Goal: Task Accomplishment & Management: Complete application form

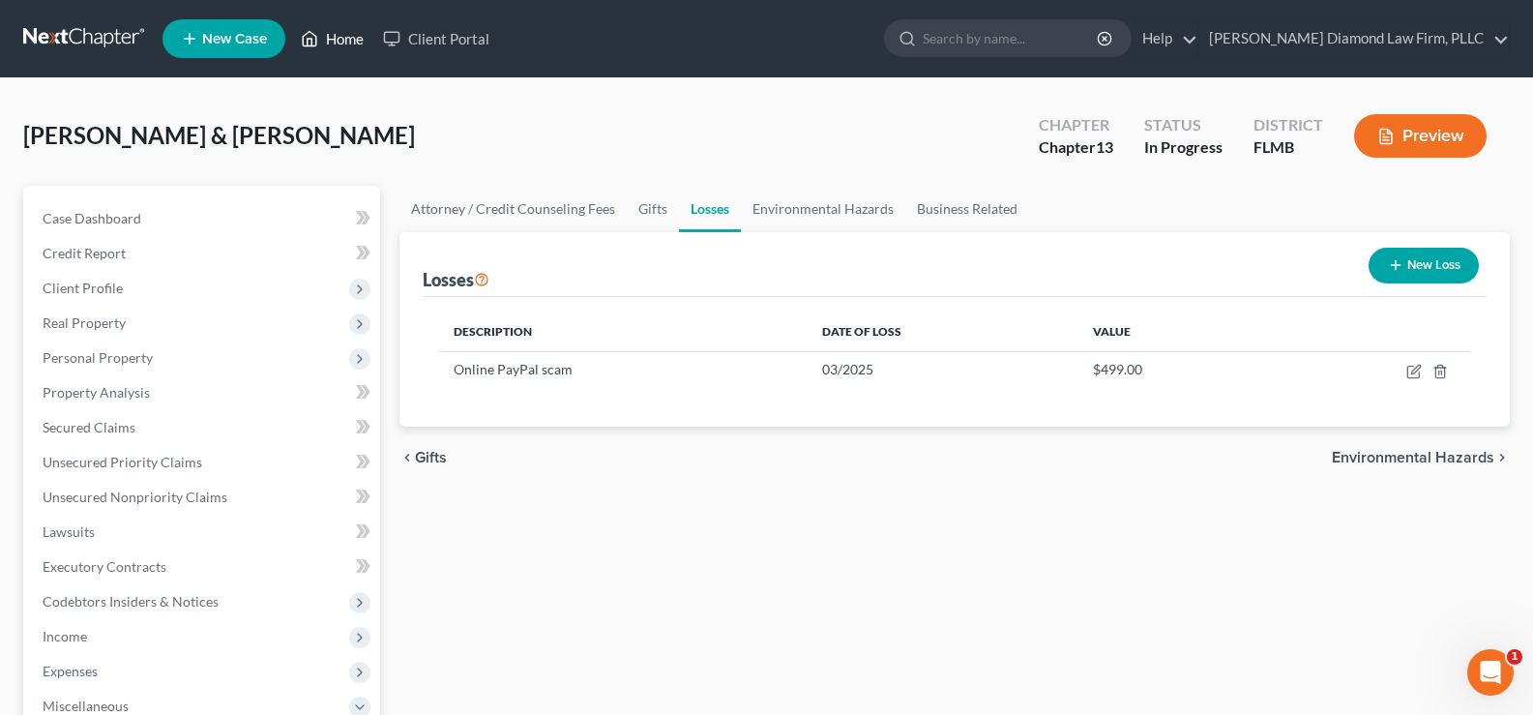
click at [357, 42] on link "Home" at bounding box center [332, 38] width 82 height 35
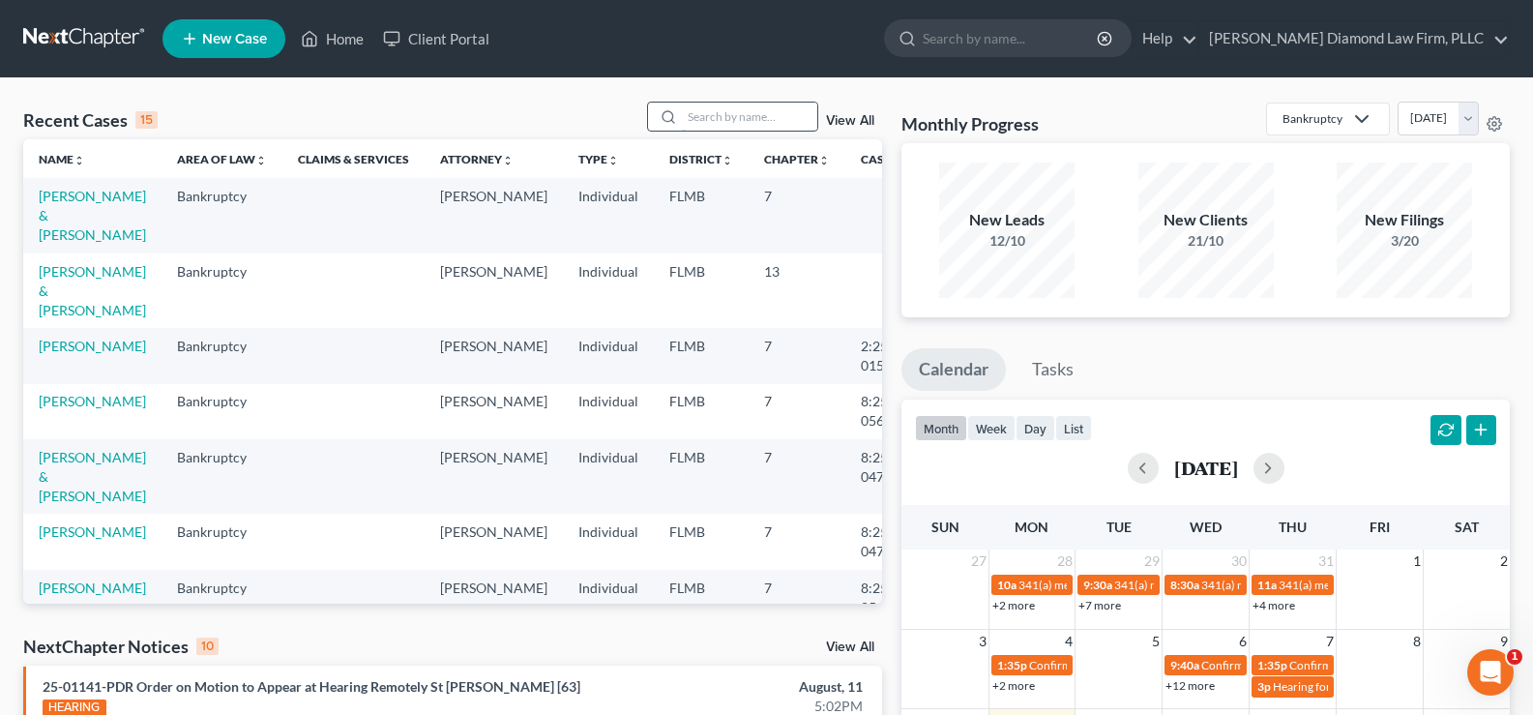
click at [749, 110] on input "search" at bounding box center [749, 117] width 135 height 28
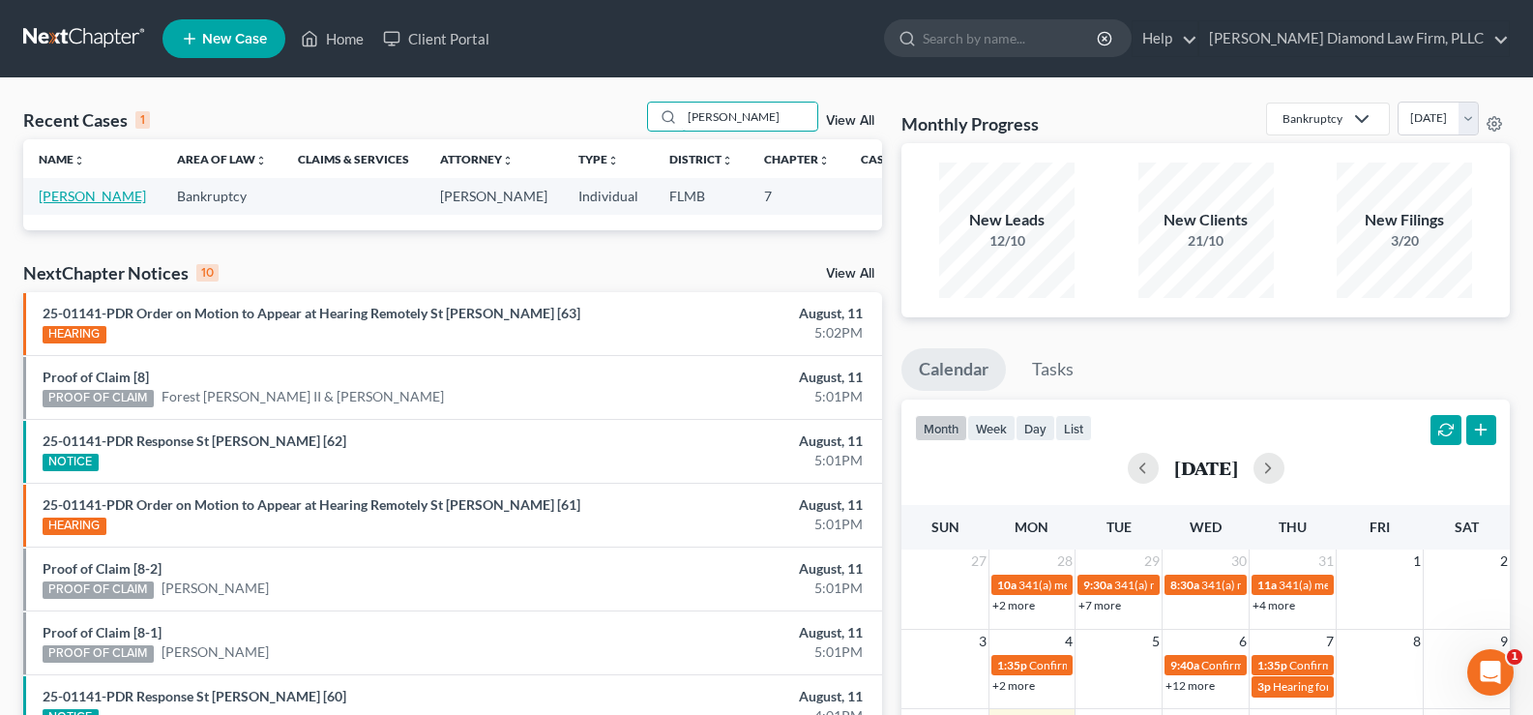
type input "[PERSON_NAME]"
click at [54, 204] on link "[PERSON_NAME]" at bounding box center [92, 196] width 107 height 16
select select "15"
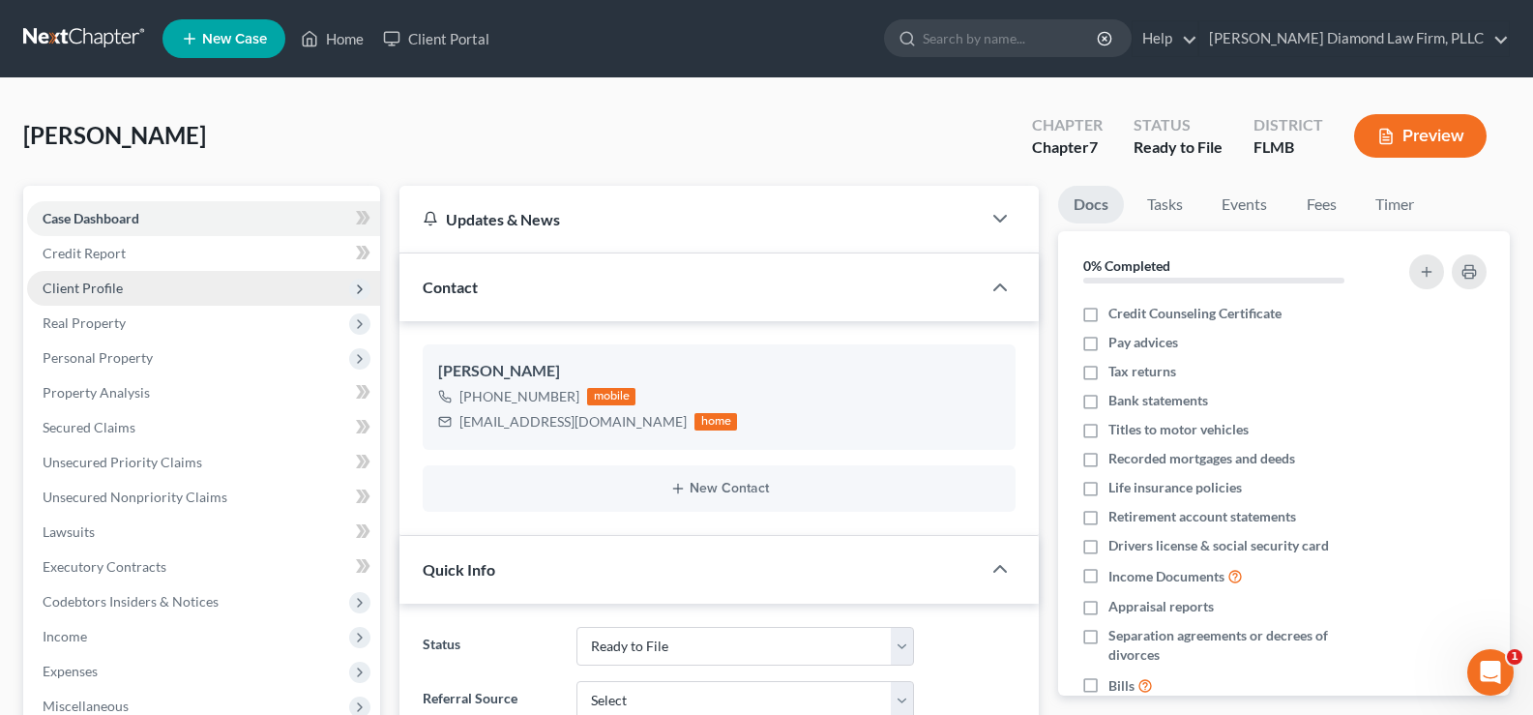
click at [165, 294] on span "Client Profile" at bounding box center [203, 288] width 353 height 35
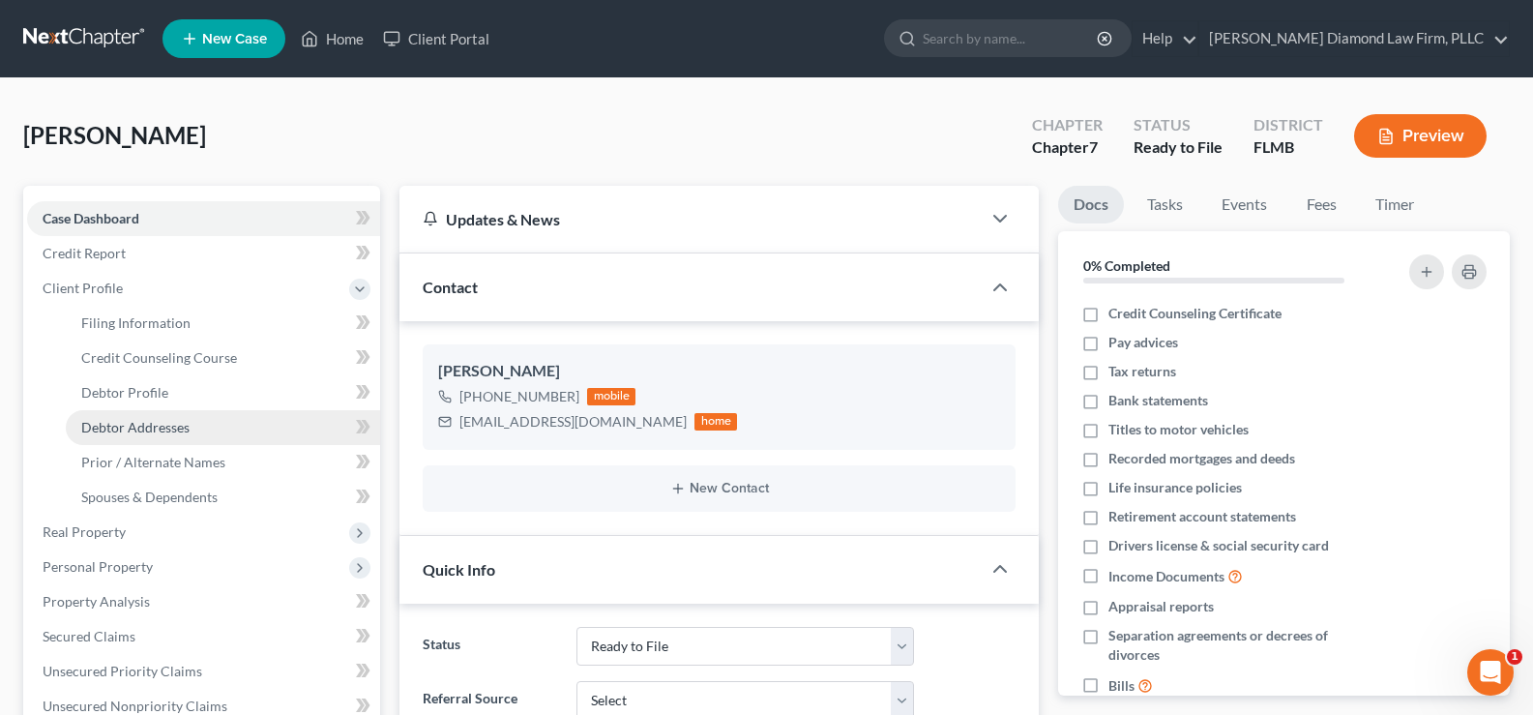
click at [170, 431] on span "Debtor Addresses" at bounding box center [135, 427] width 108 height 16
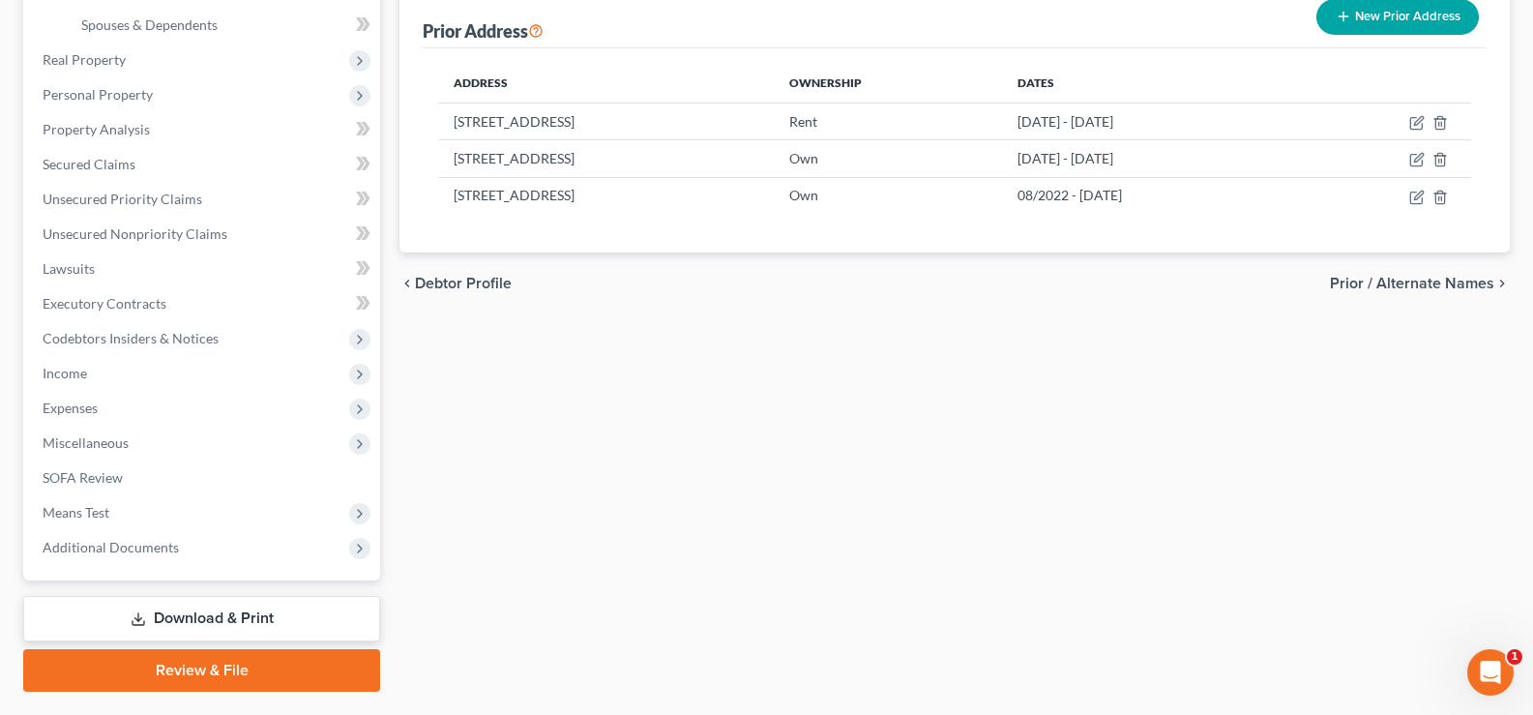
scroll to position [483, 0]
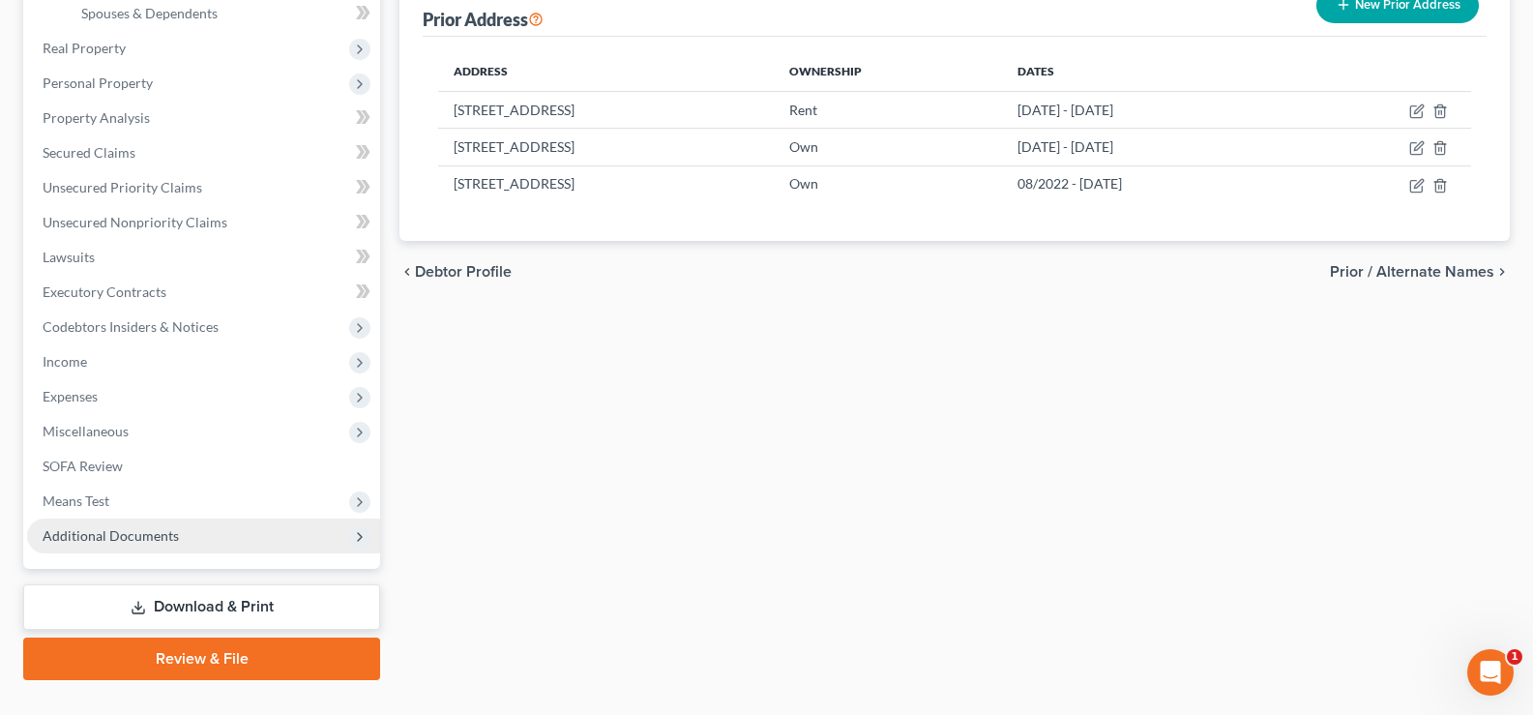
click at [180, 529] on span "Additional Documents" at bounding box center [203, 535] width 353 height 35
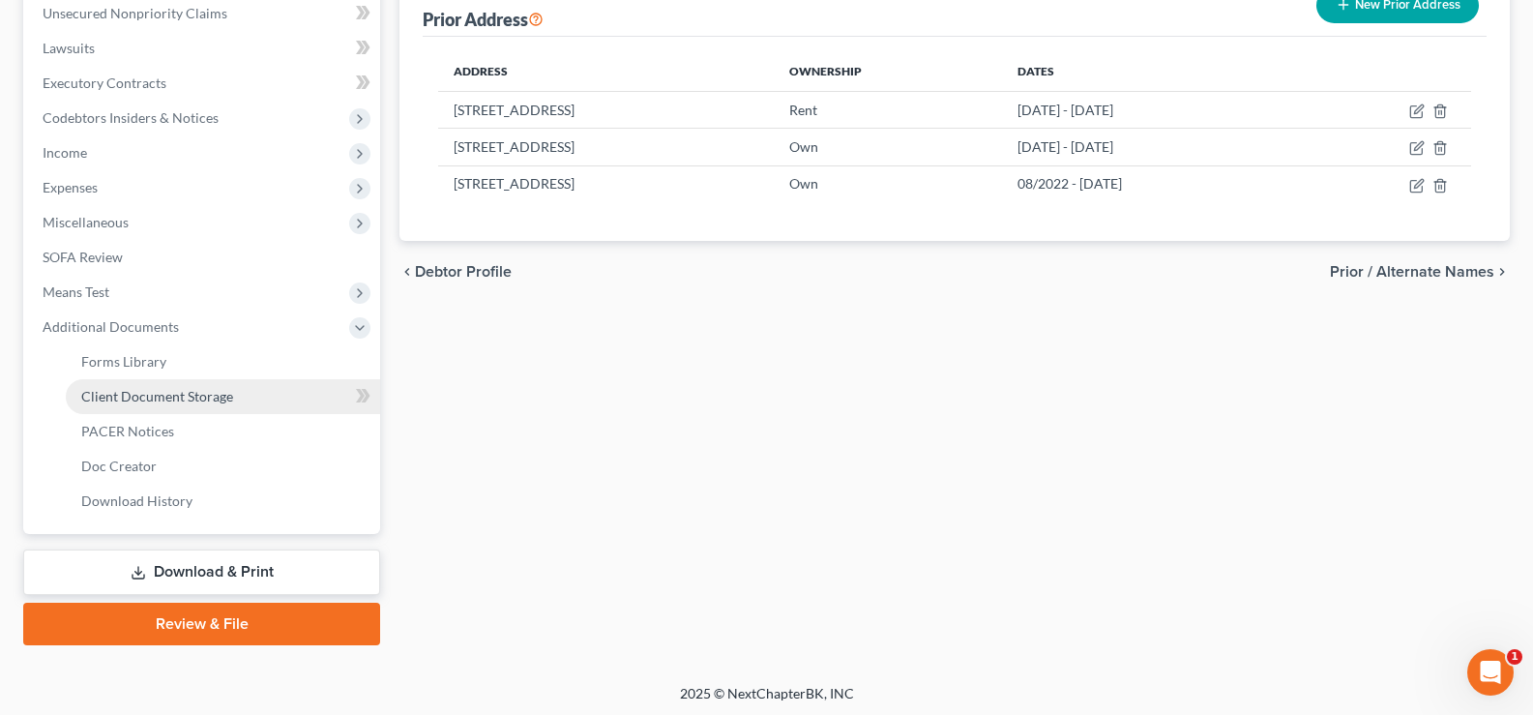
click at [224, 393] on span "Client Document Storage" at bounding box center [157, 396] width 152 height 16
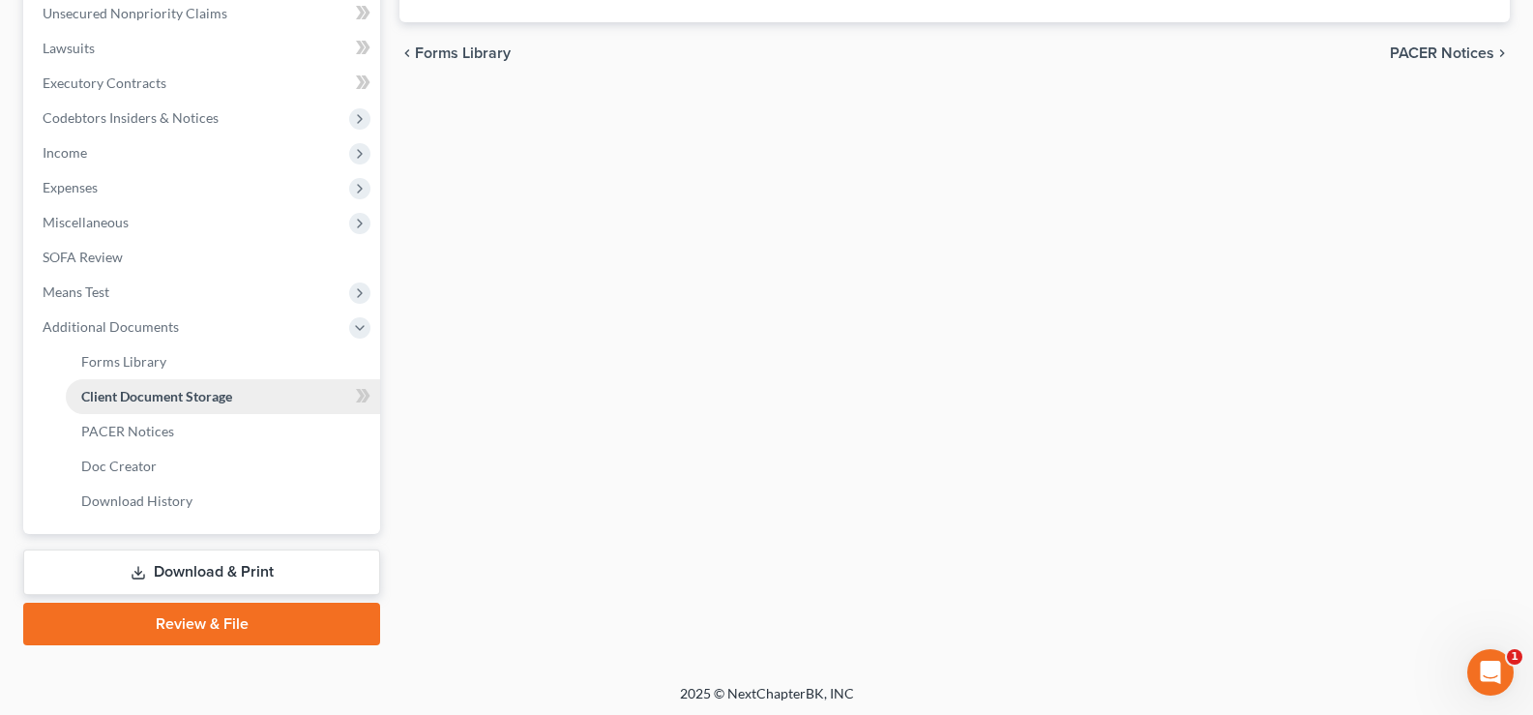
select select "9"
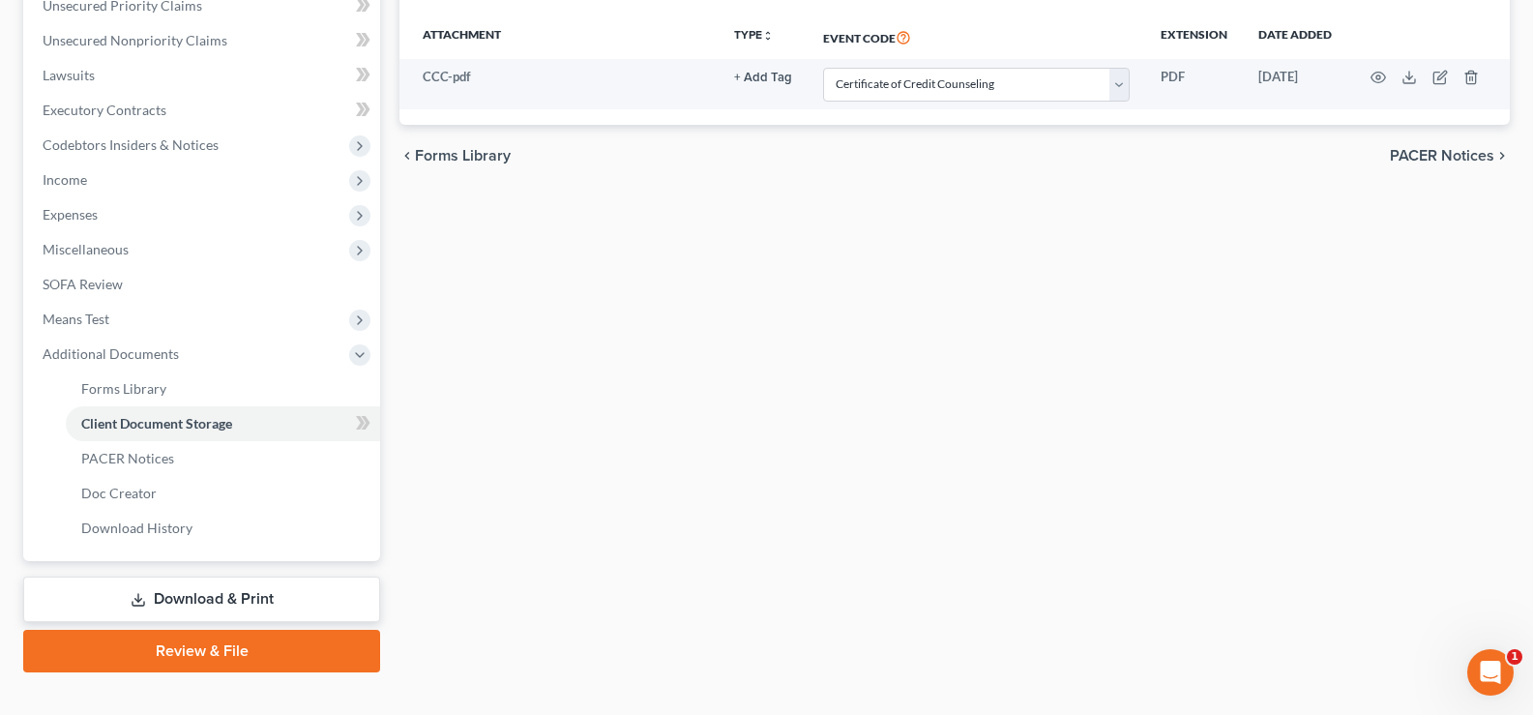
scroll to position [483, 0]
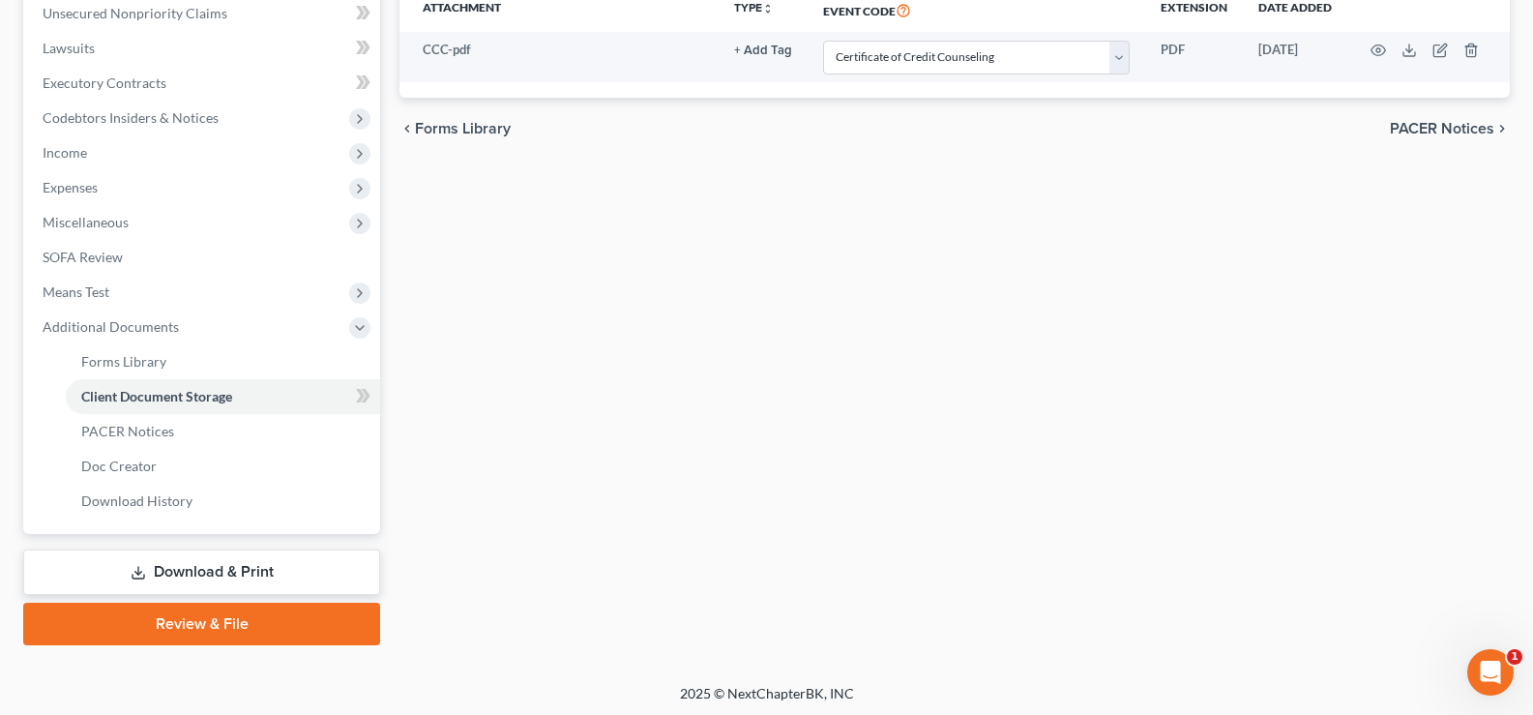
click at [243, 626] on link "Review & File" at bounding box center [201, 623] width 357 height 43
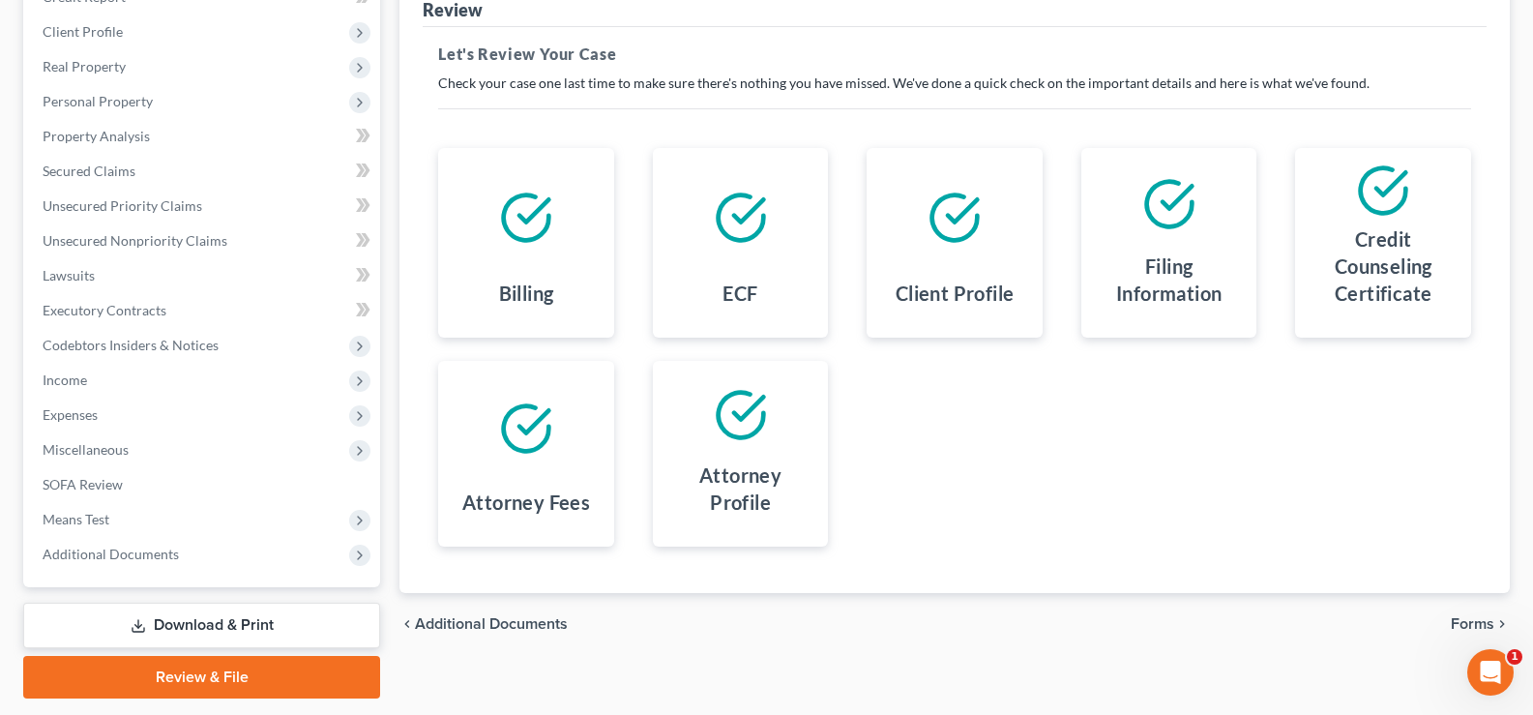
scroll to position [290, 0]
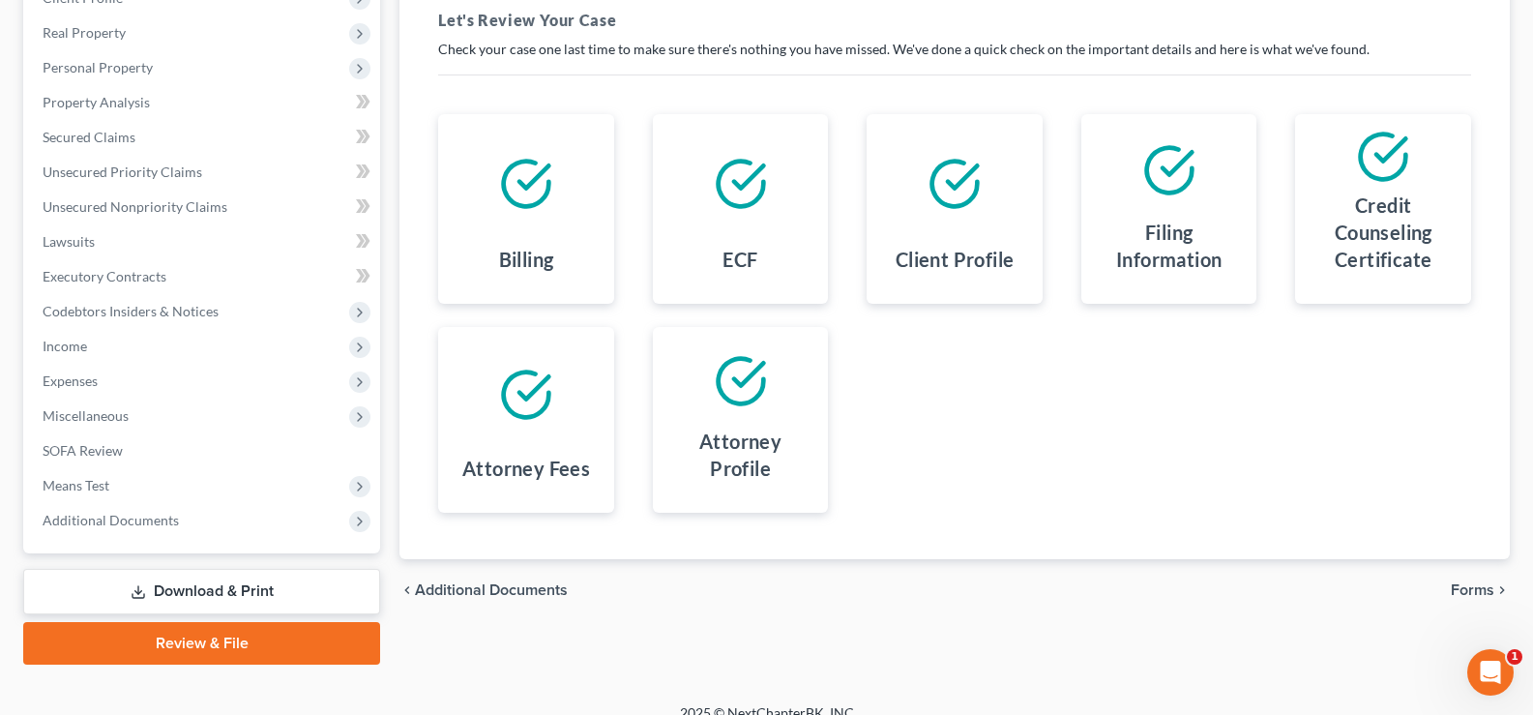
click at [1475, 591] on span "Forms" at bounding box center [1472, 589] width 44 height 15
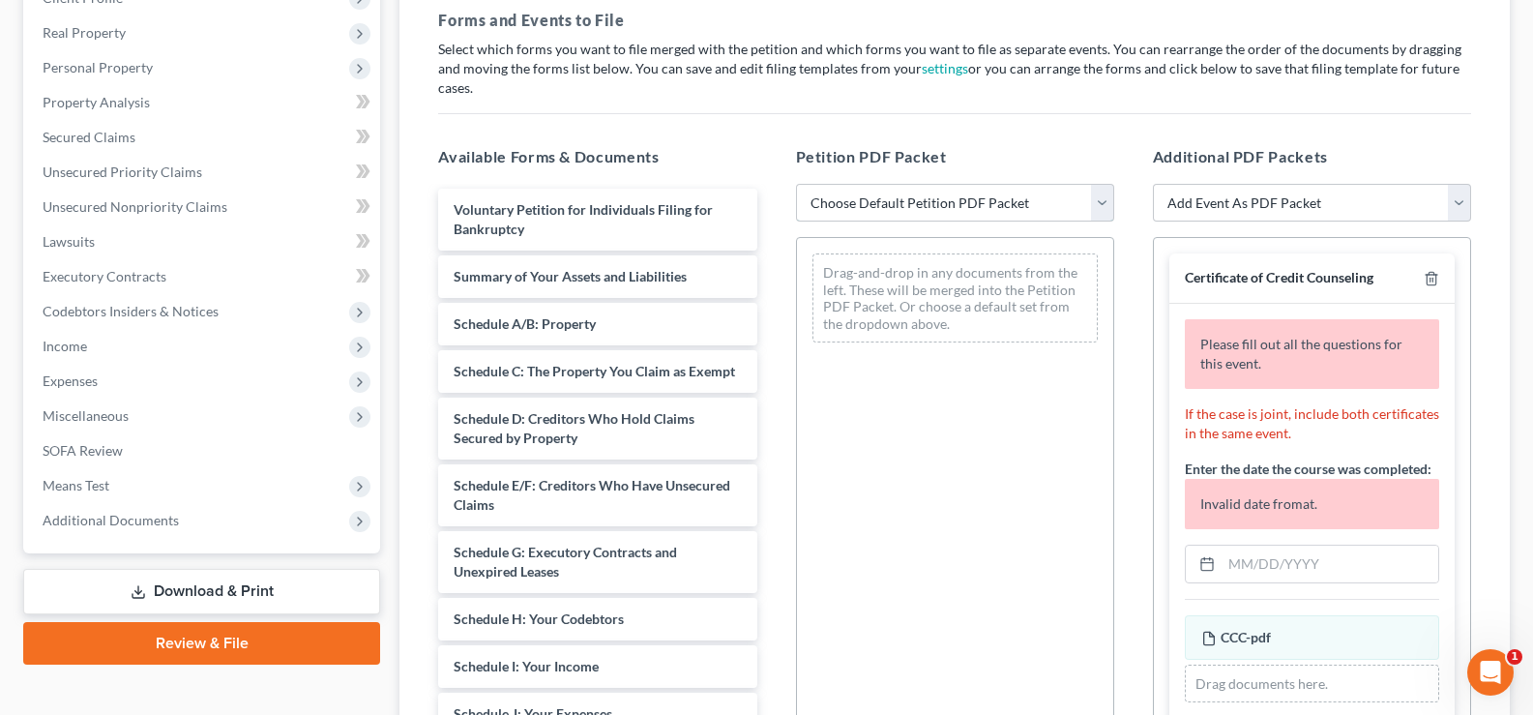
click at [970, 184] on select "Choose Default Petition PDF Packet Complete Bankruptcy Petition (all forms and …" at bounding box center [955, 203] width 318 height 39
select select "0"
click at [796, 184] on select "Choose Default Petition PDF Packet Complete Bankruptcy Petition (all forms and …" at bounding box center [955, 203] width 318 height 39
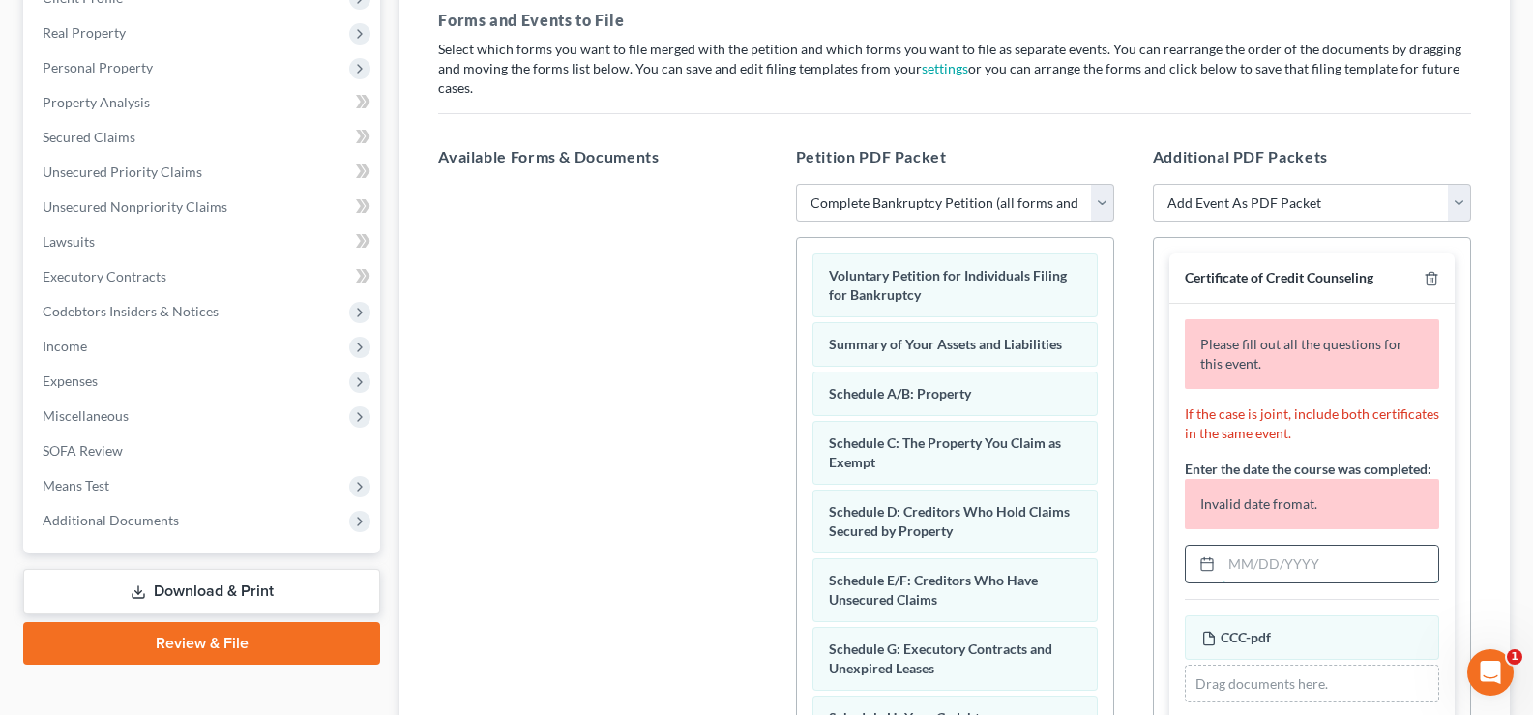
click at [1308, 558] on input "text" at bounding box center [1329, 563] width 217 height 37
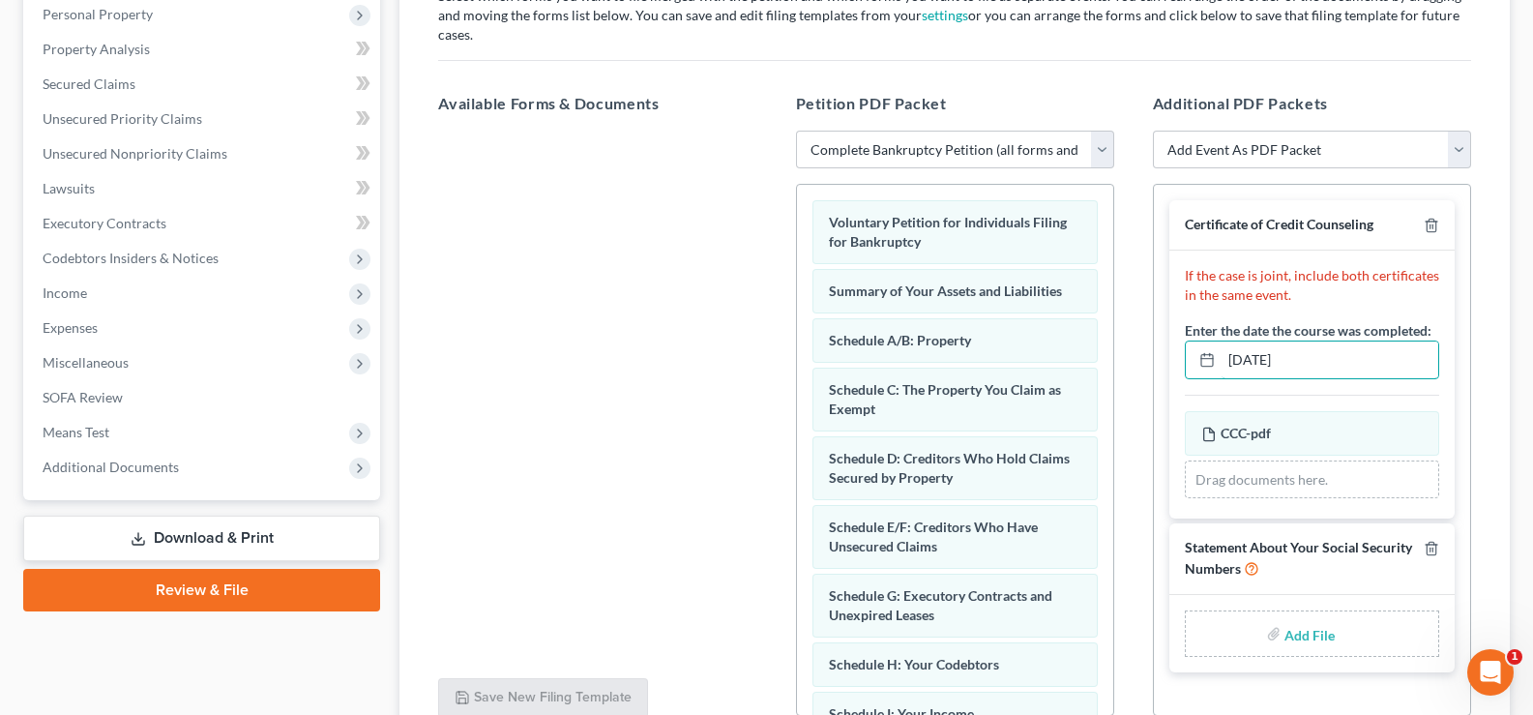
scroll to position [387, 0]
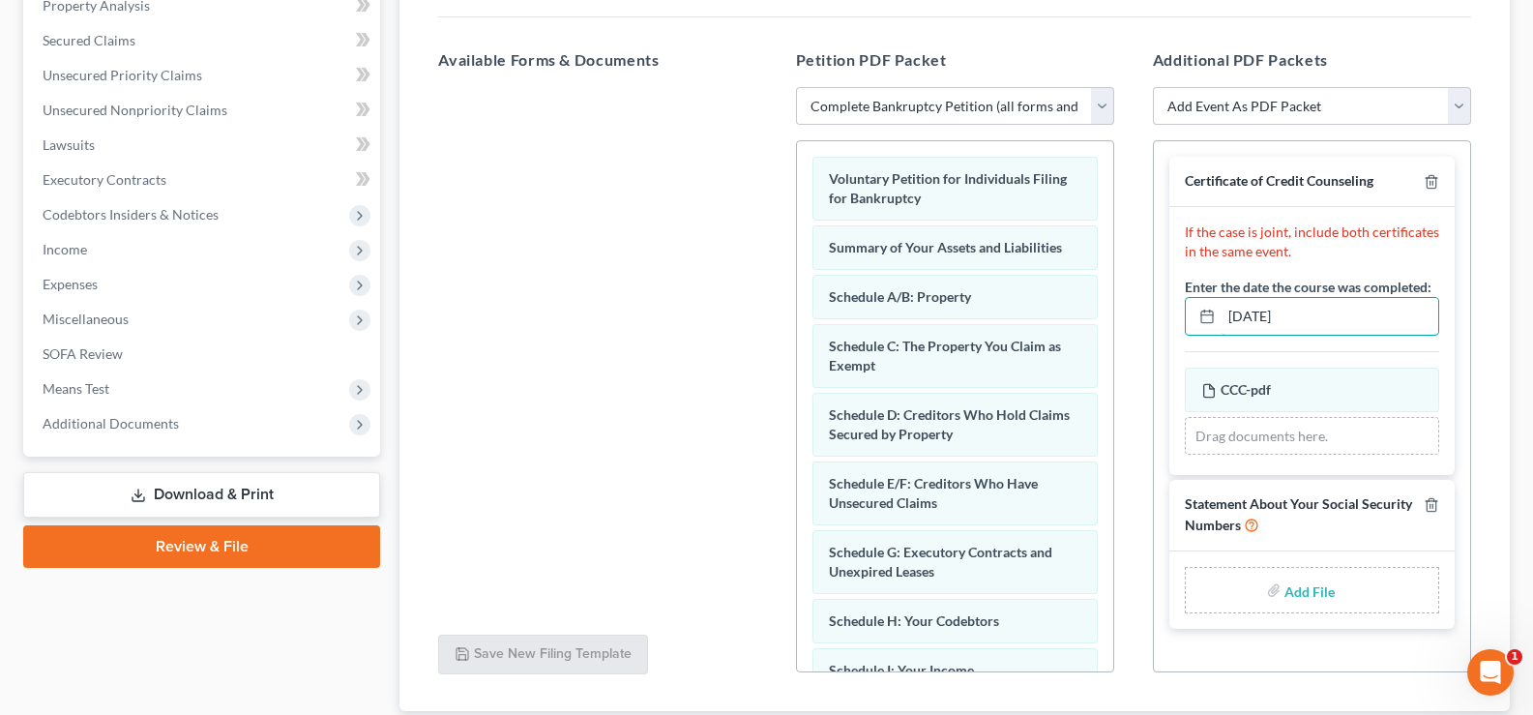
type input "[DATE]"
click at [1303, 574] on input "file" at bounding box center [1307, 589] width 46 height 35
type input "C:\fakepath\SSN.pdf"
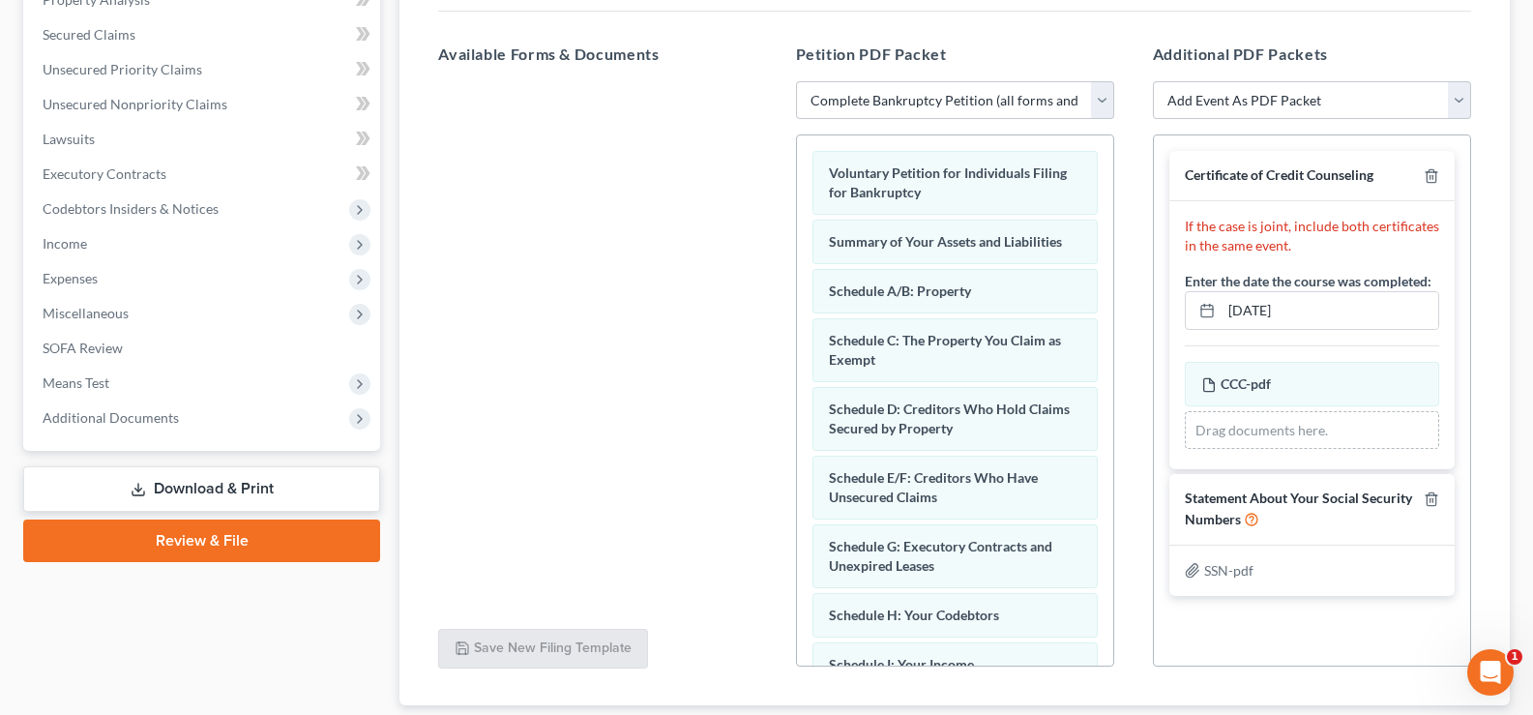
scroll to position [499, 0]
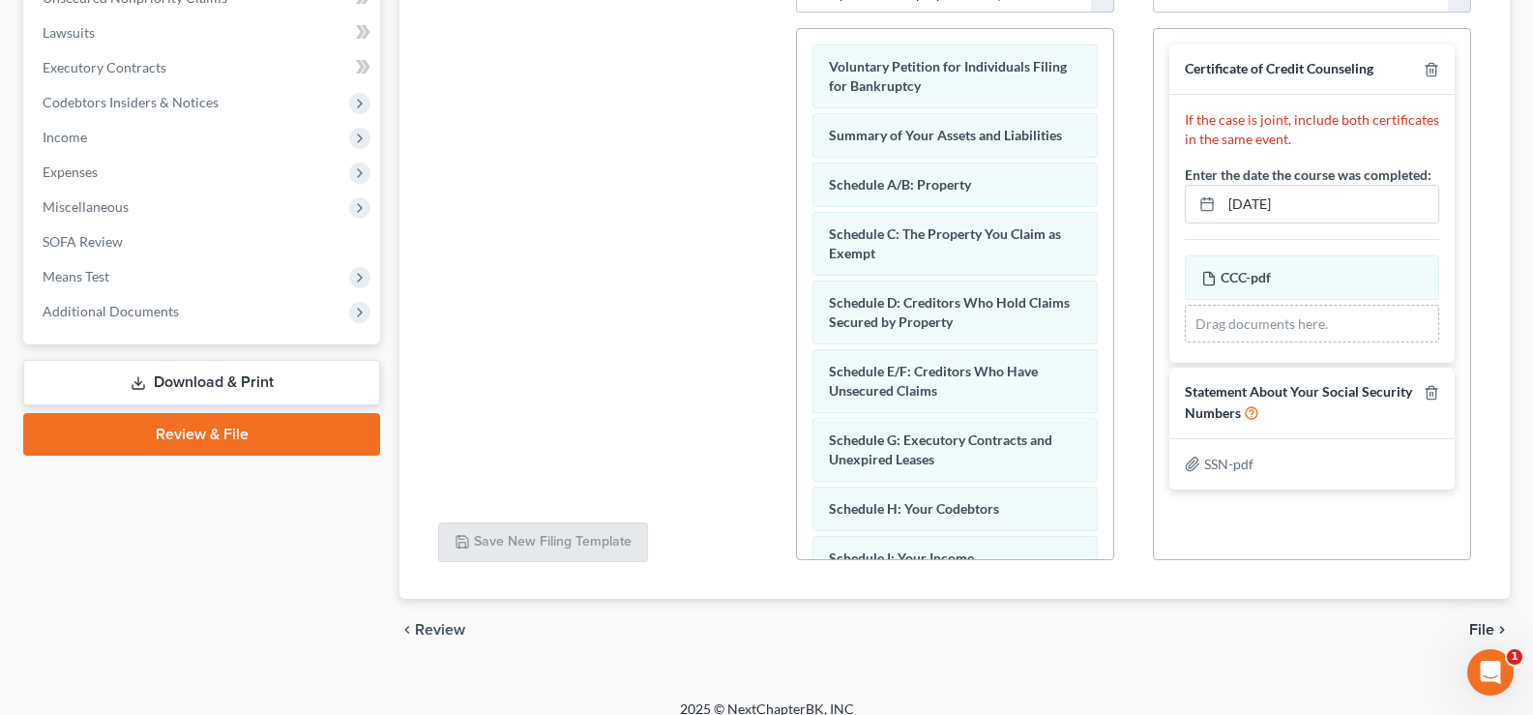
click at [1484, 622] on span "File" at bounding box center [1481, 629] width 25 height 15
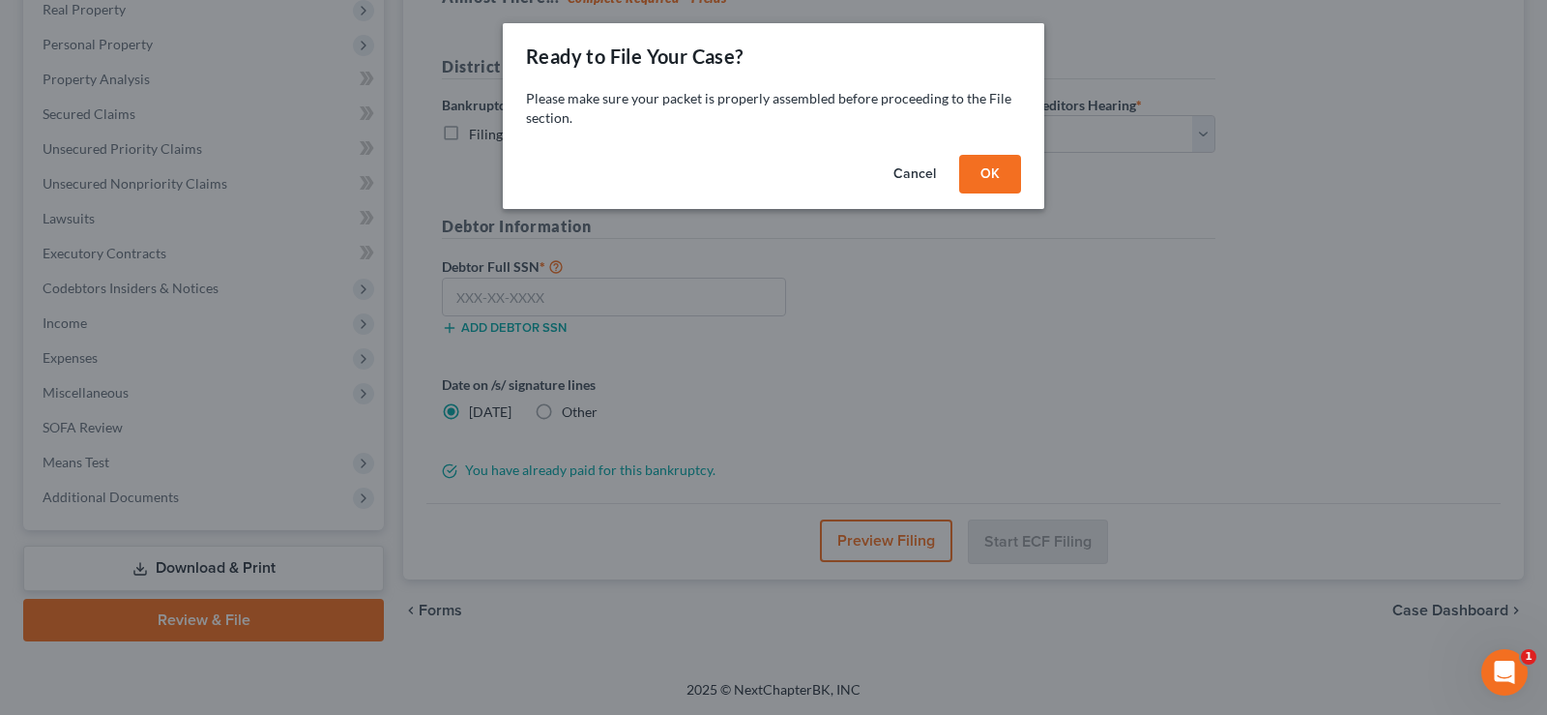
click at [913, 178] on button "Cancel" at bounding box center [914, 174] width 73 height 39
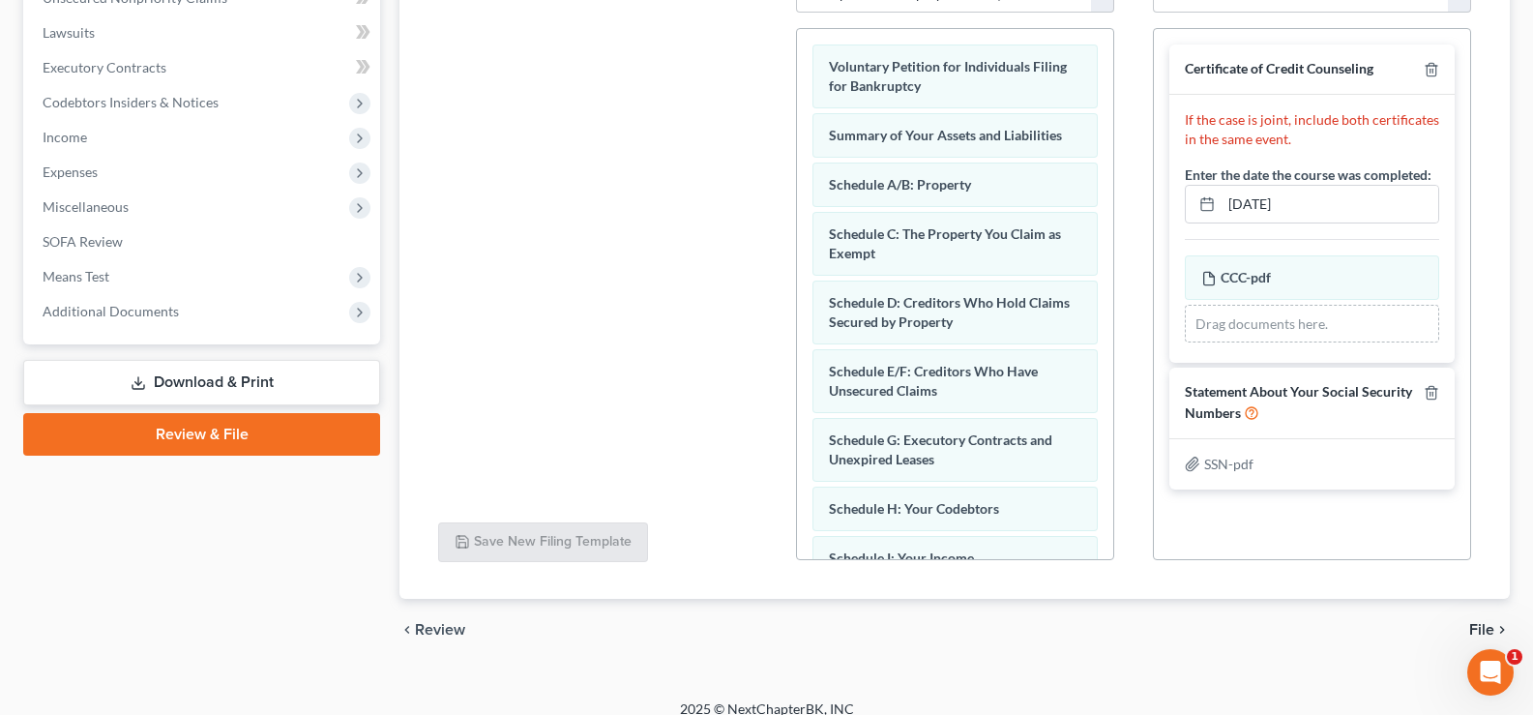
click at [1479, 622] on span "File" at bounding box center [1481, 629] width 25 height 15
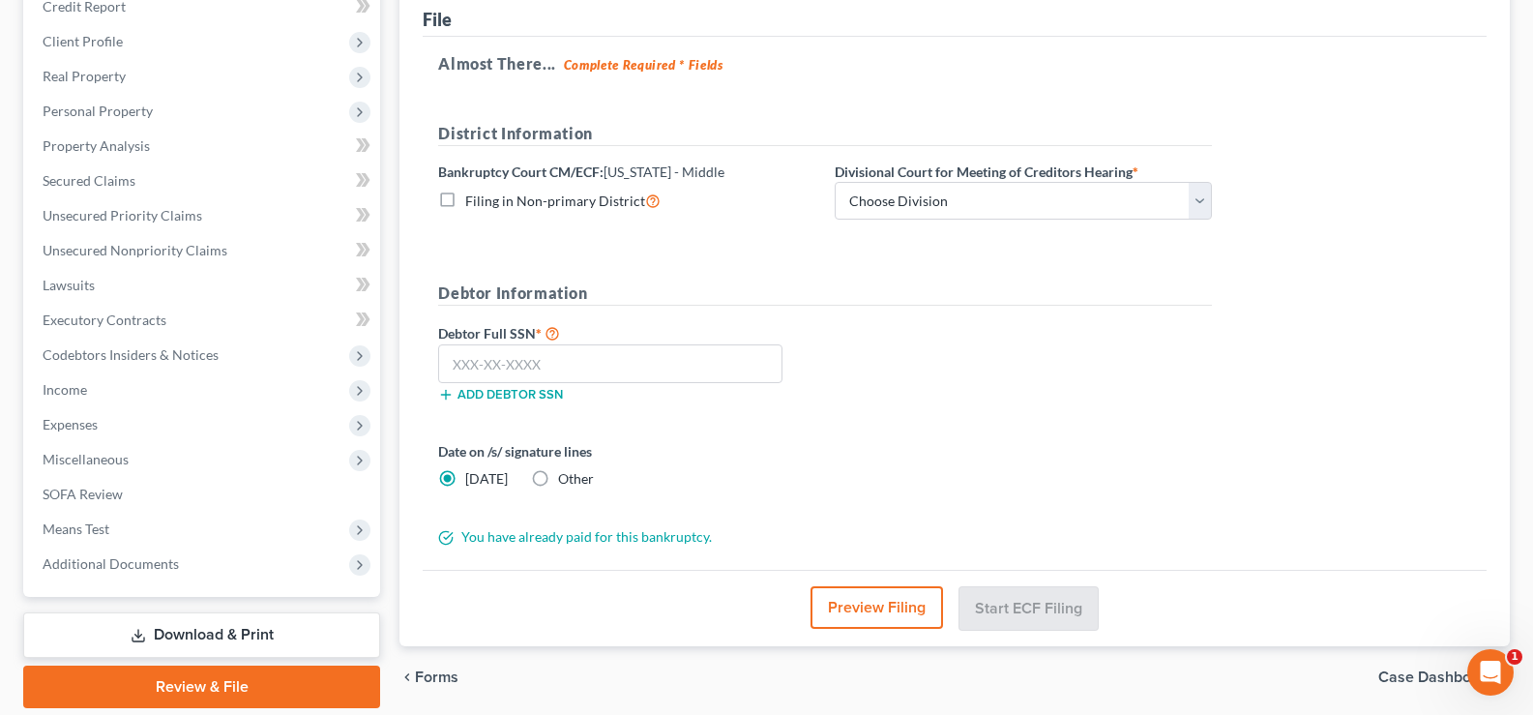
scroll to position [217, 0]
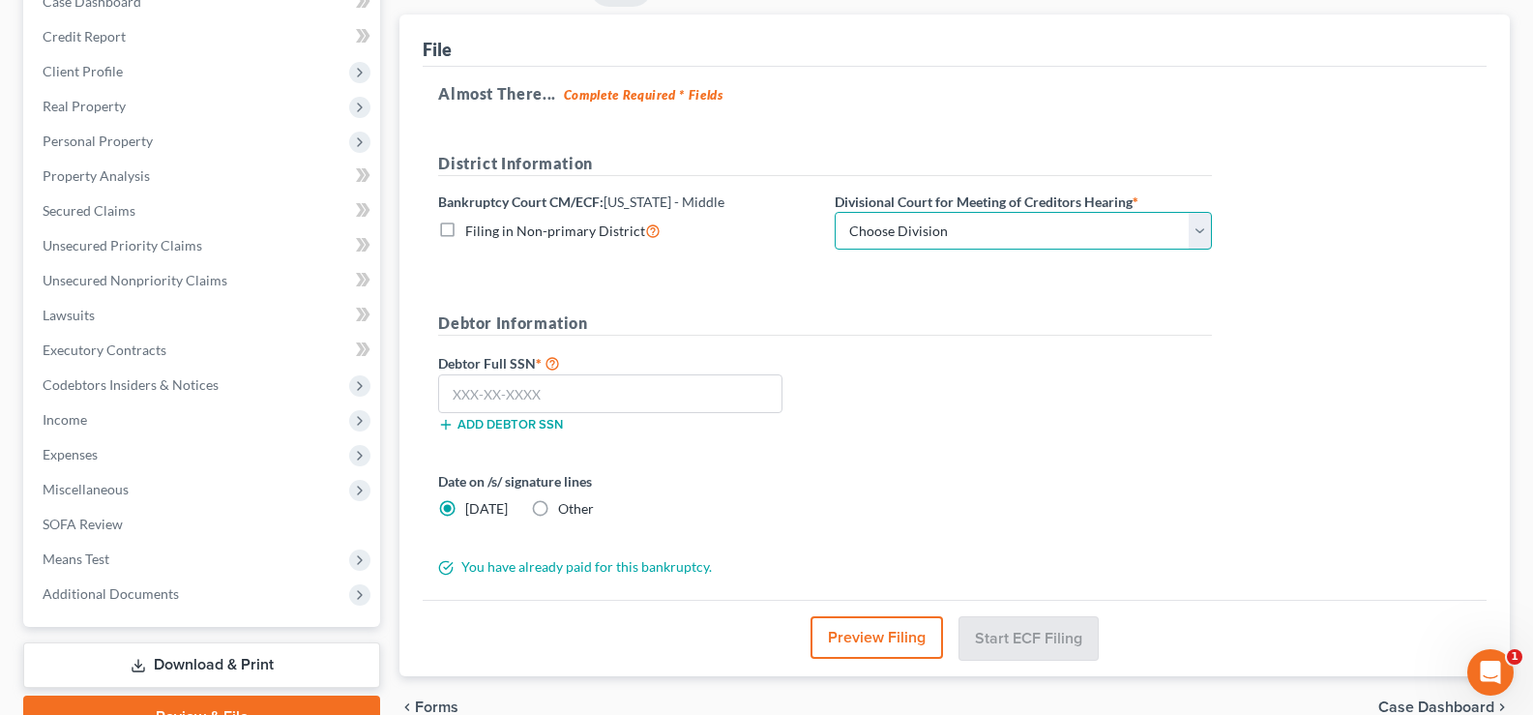
click at [1026, 237] on select "Choose Division [GEOGRAPHIC_DATA][PERSON_NAME] [GEOGRAPHIC_DATA] [GEOGRAPHIC_DA…" at bounding box center [1023, 231] width 377 height 39
select select "3"
click at [835, 212] on select "Choose Division [GEOGRAPHIC_DATA][PERSON_NAME] [GEOGRAPHIC_DATA] [GEOGRAPHIC_DA…" at bounding box center [1023, 231] width 377 height 39
click at [670, 386] on input "text" at bounding box center [610, 393] width 344 height 39
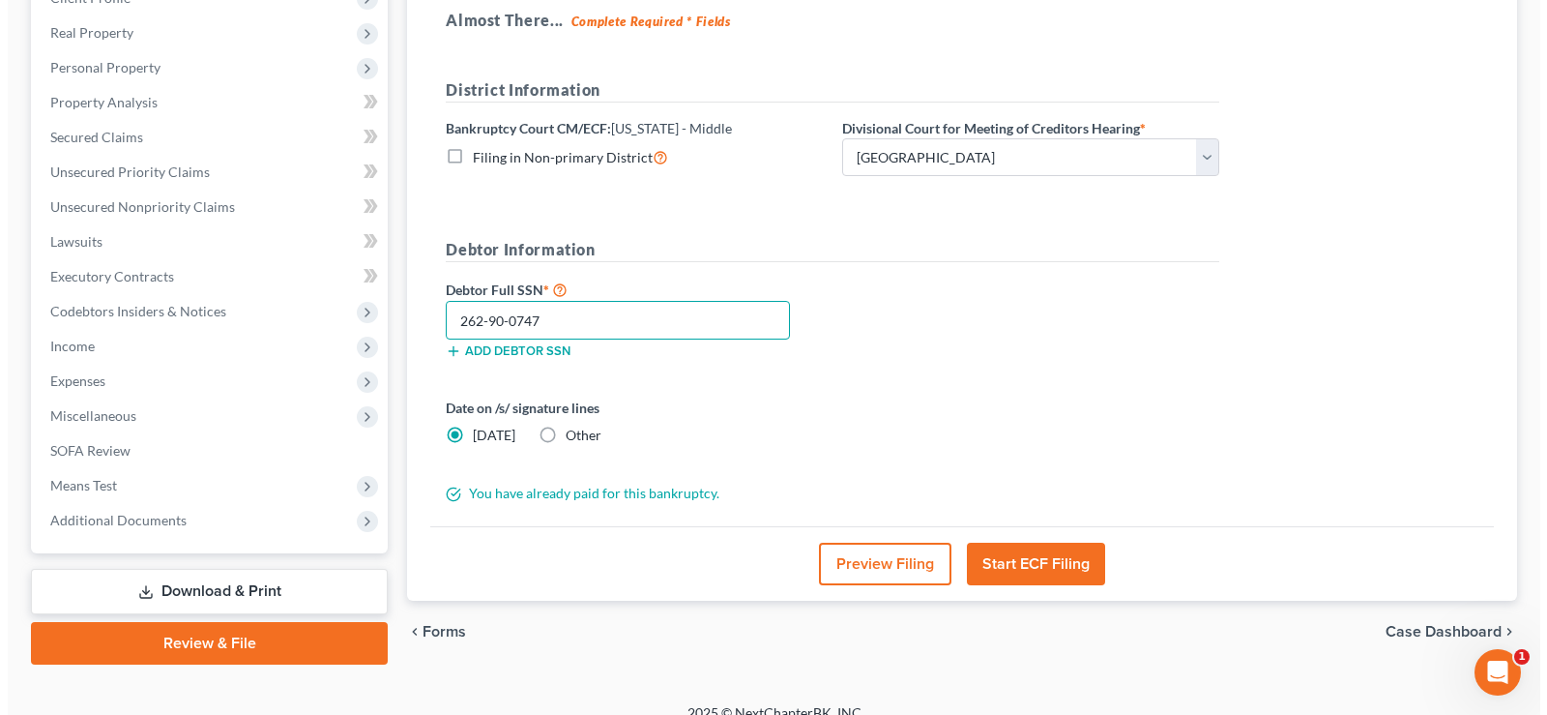
scroll to position [313, 0]
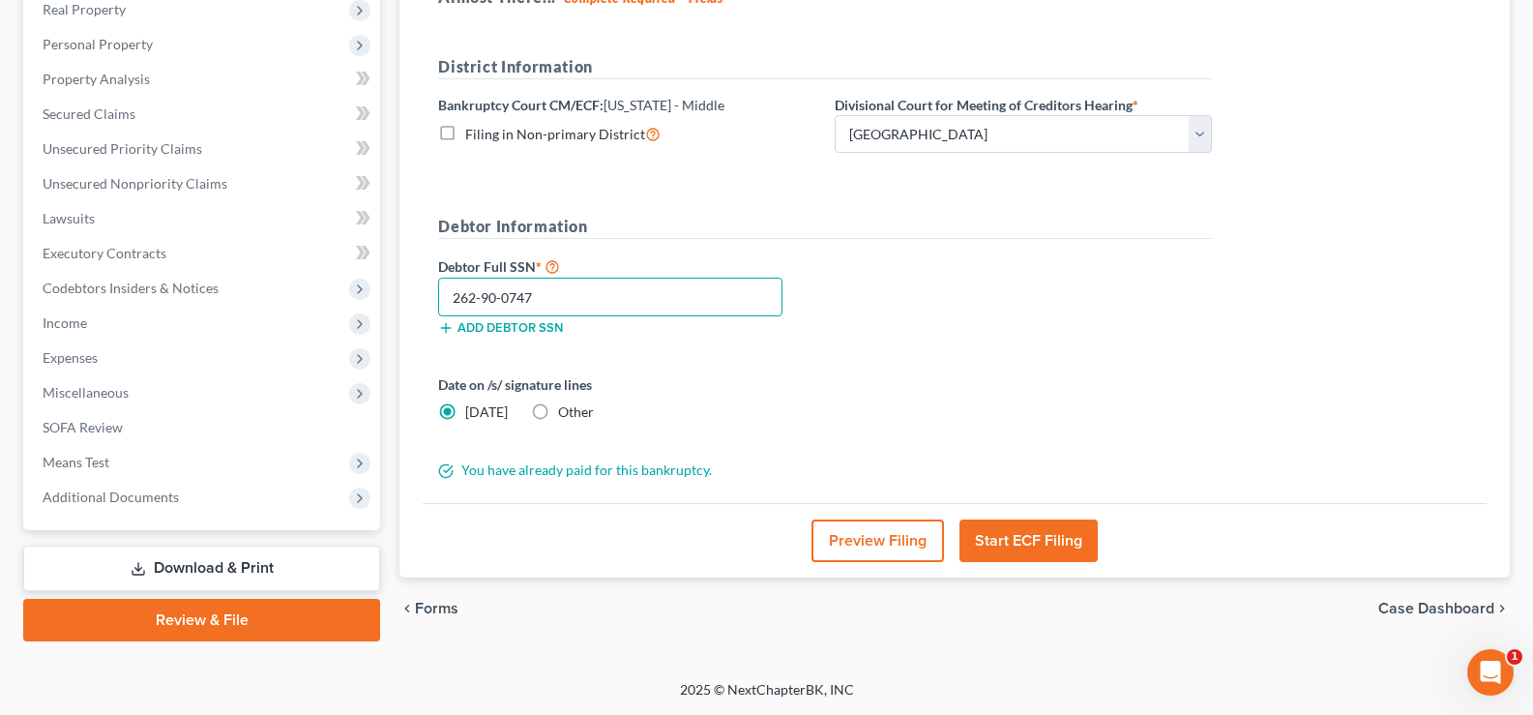
type input "262-90-0747"
click at [878, 536] on button "Preview Filing" at bounding box center [877, 540] width 132 height 43
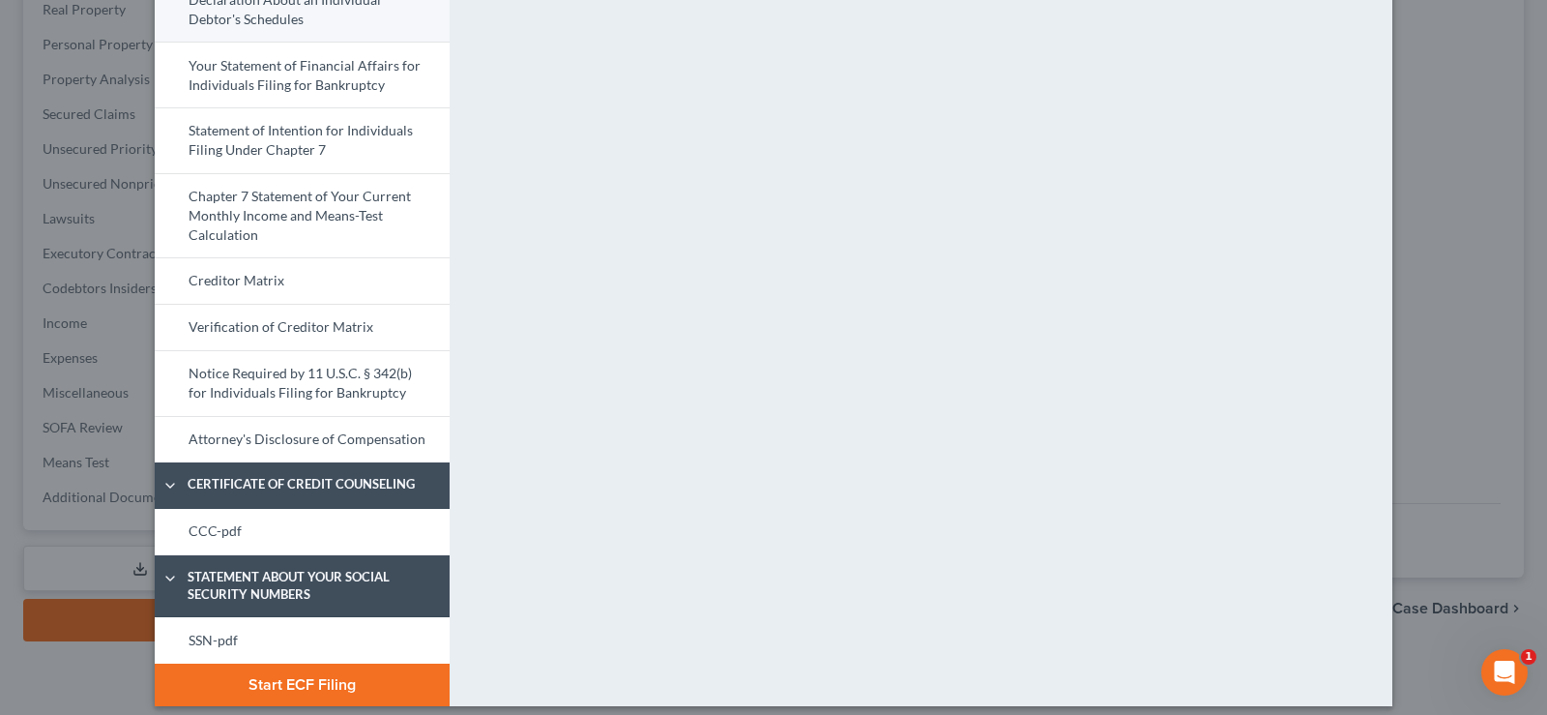
scroll to position [731, 0]
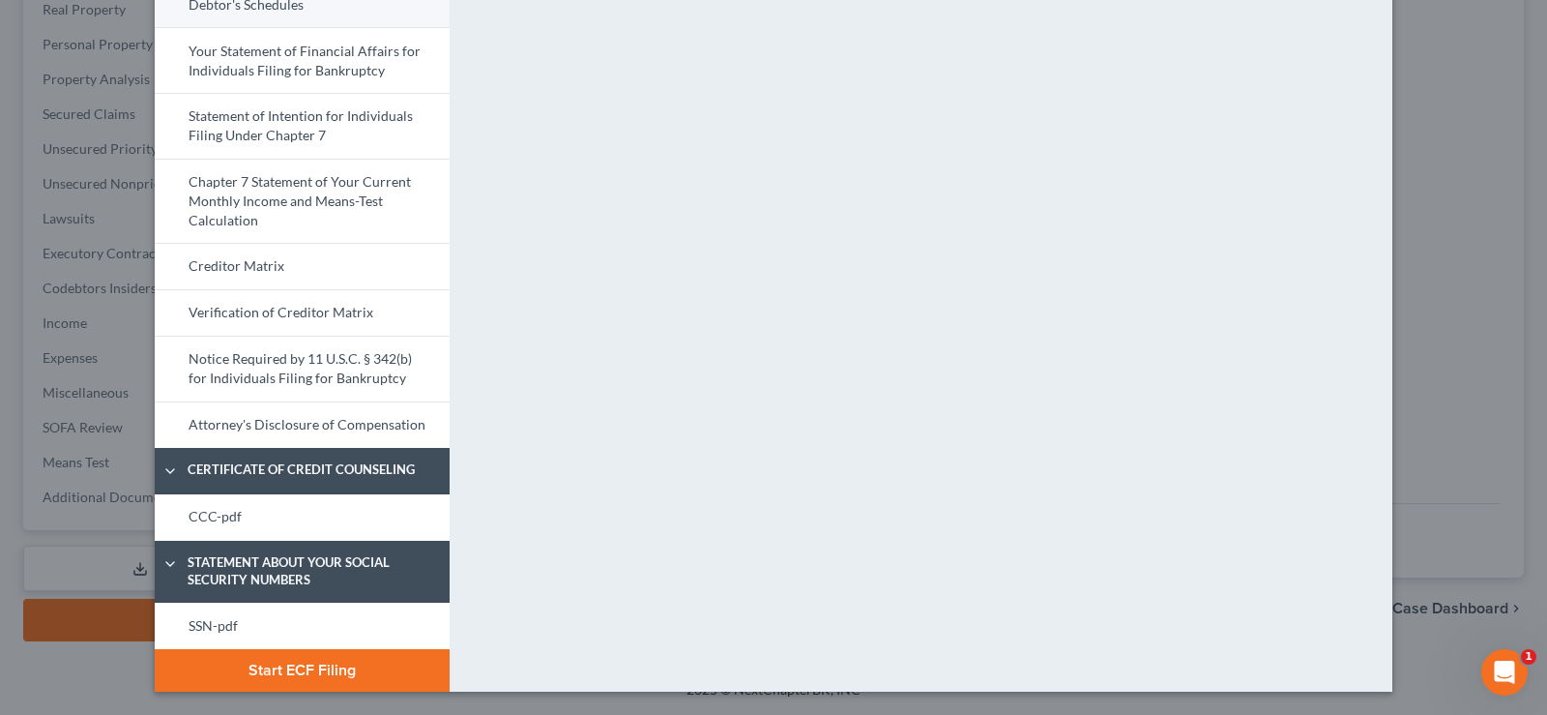
click at [304, 515] on link "CCC-pdf" at bounding box center [302, 517] width 295 height 46
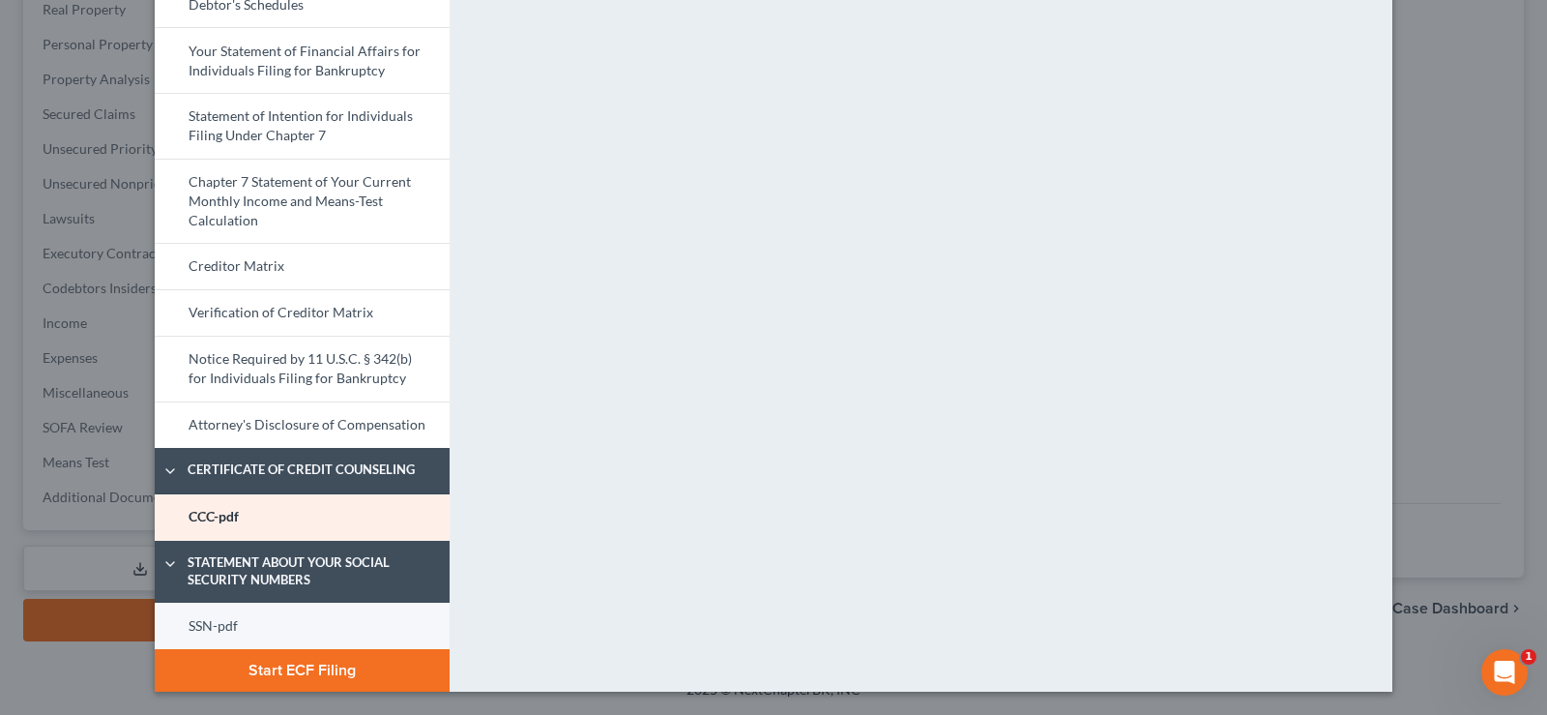
click at [268, 622] on link "SSN-pdf" at bounding box center [302, 625] width 295 height 46
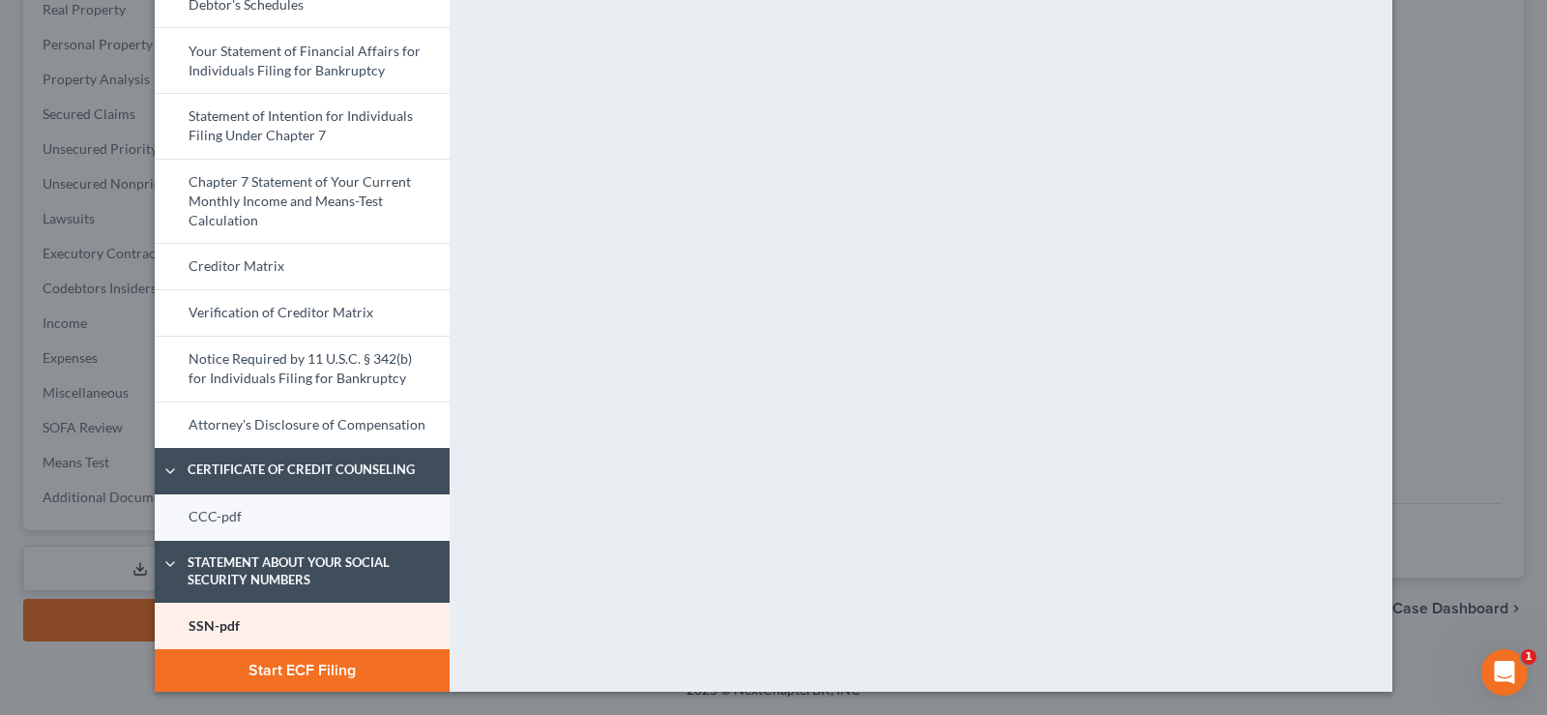
click at [281, 508] on link "CCC-pdf" at bounding box center [302, 517] width 295 height 46
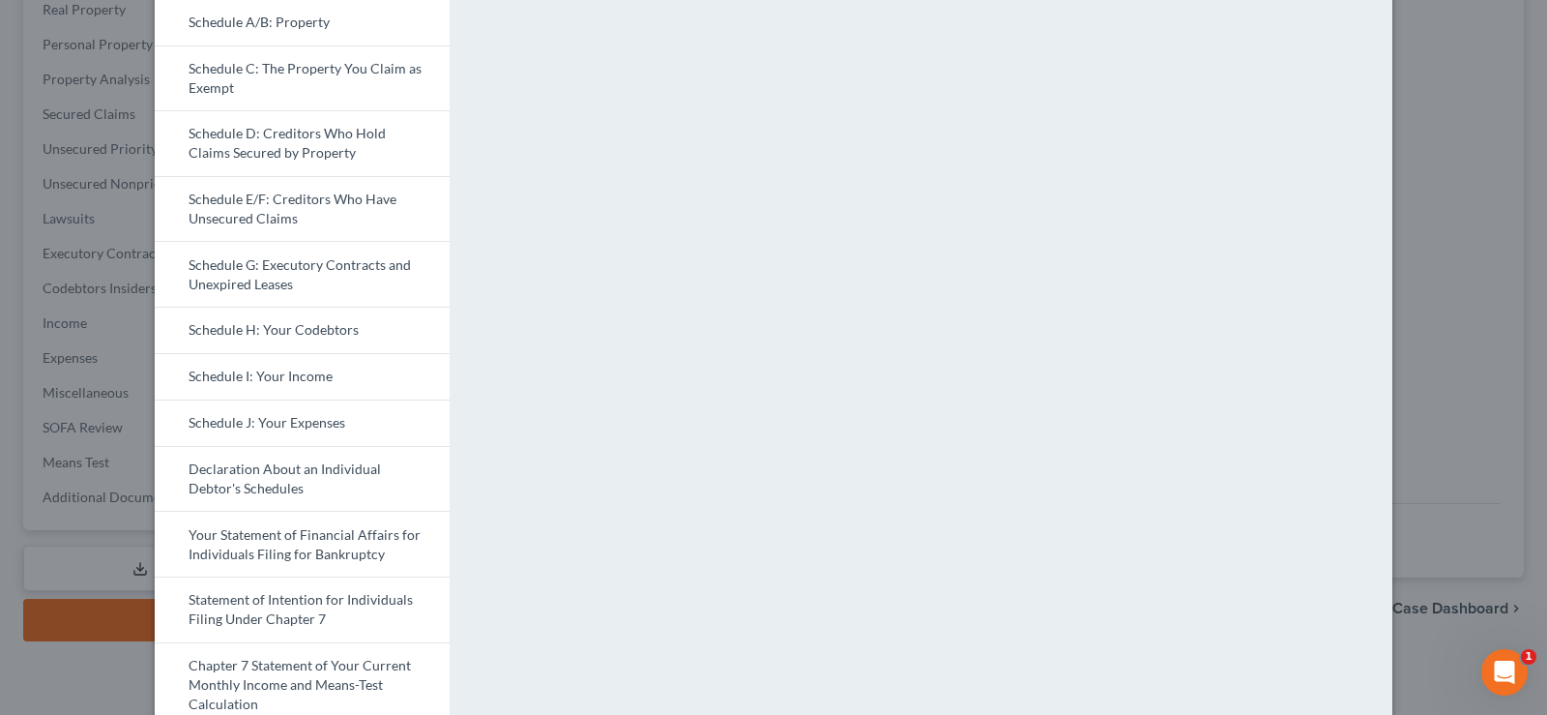
scroll to position [0, 0]
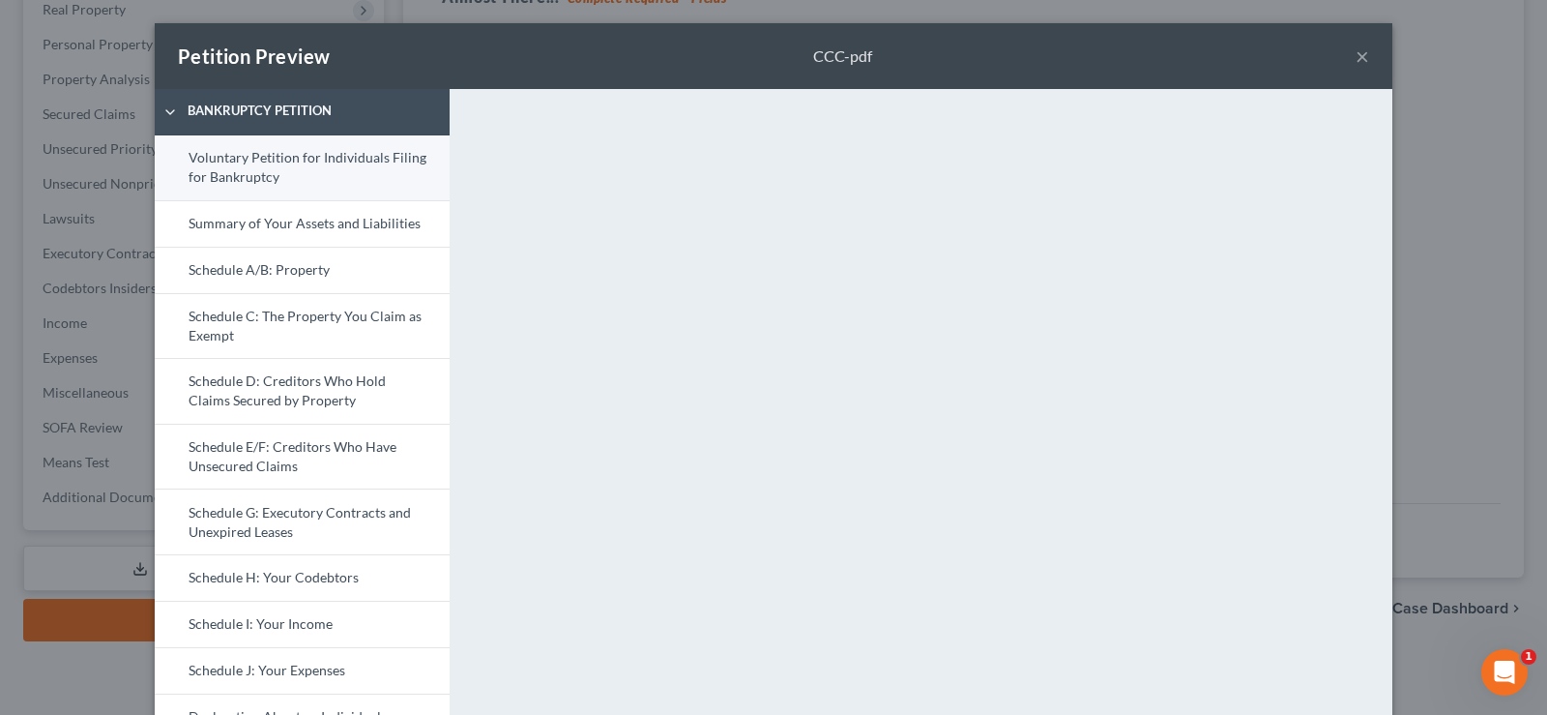
click at [306, 182] on link "Voluntary Petition for Individuals Filing for Bankruptcy" at bounding box center [302, 167] width 295 height 65
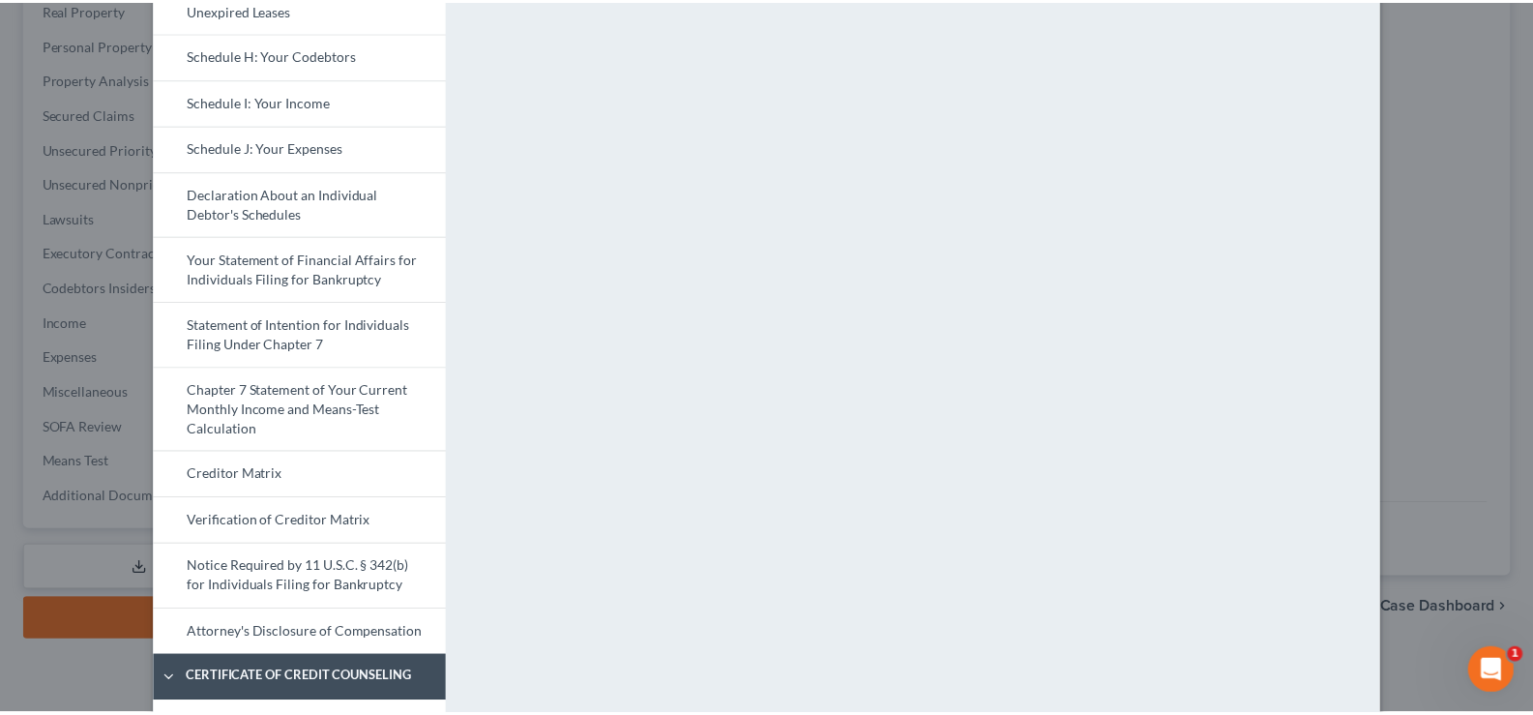
scroll to position [731, 0]
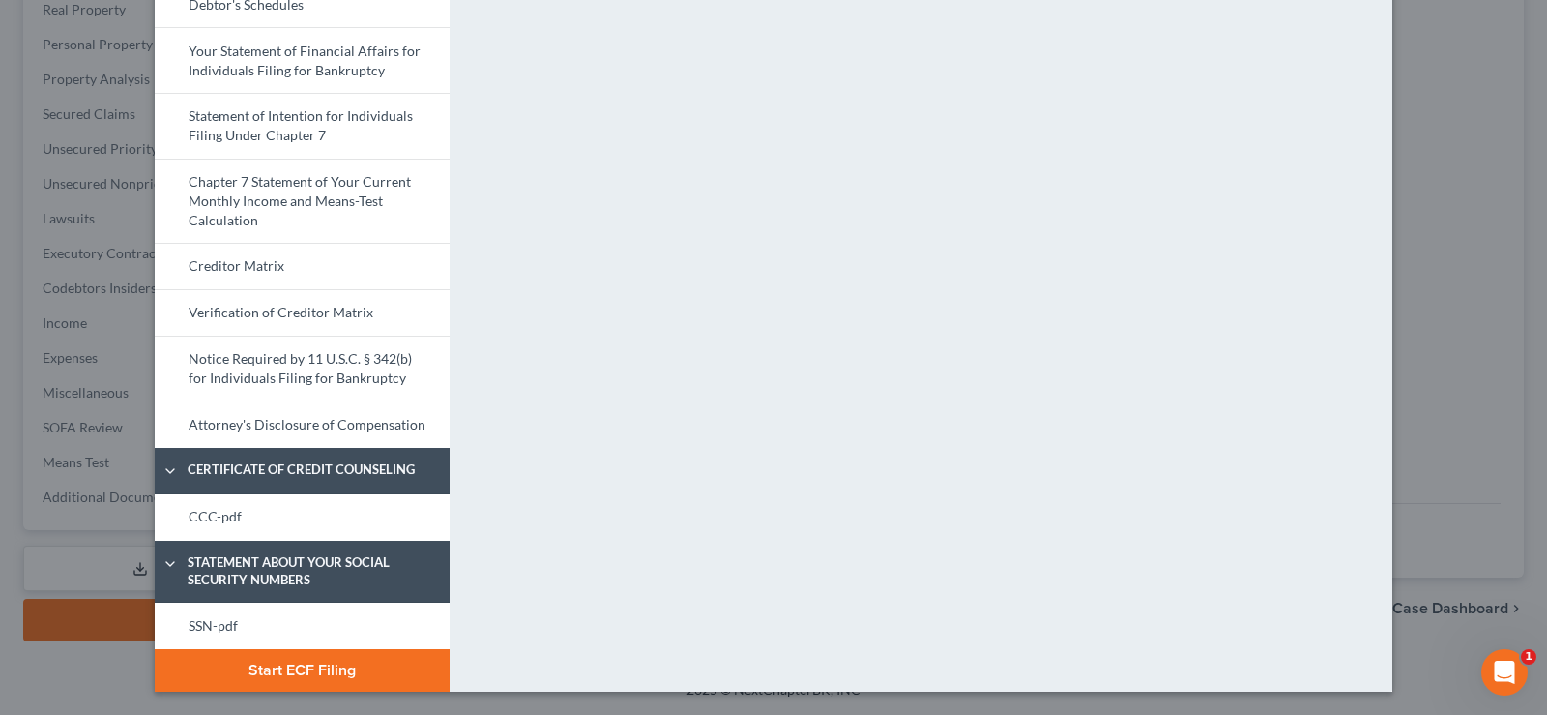
click at [312, 661] on button "Start ECF Filing" at bounding box center [302, 670] width 295 height 43
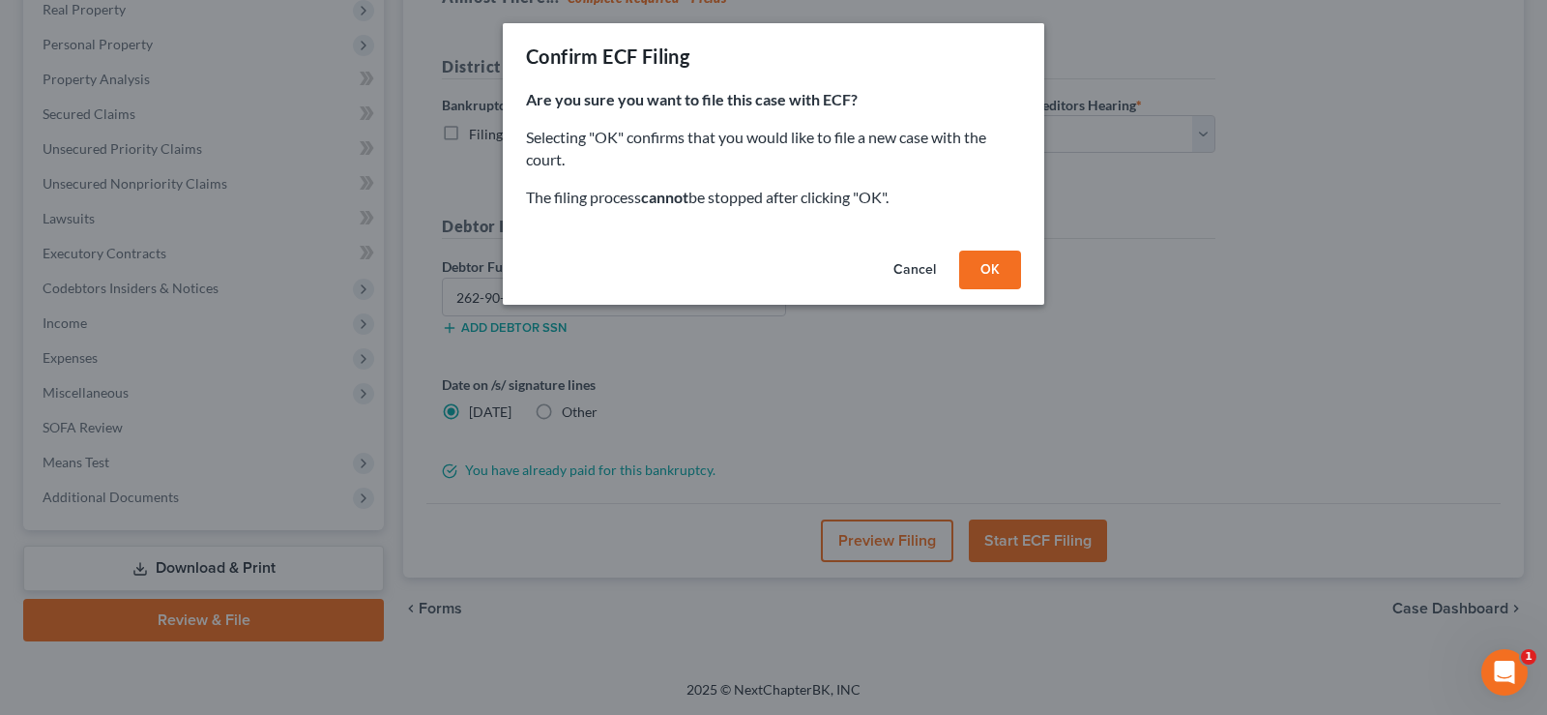
click at [999, 268] on button "OK" at bounding box center [990, 269] width 62 height 39
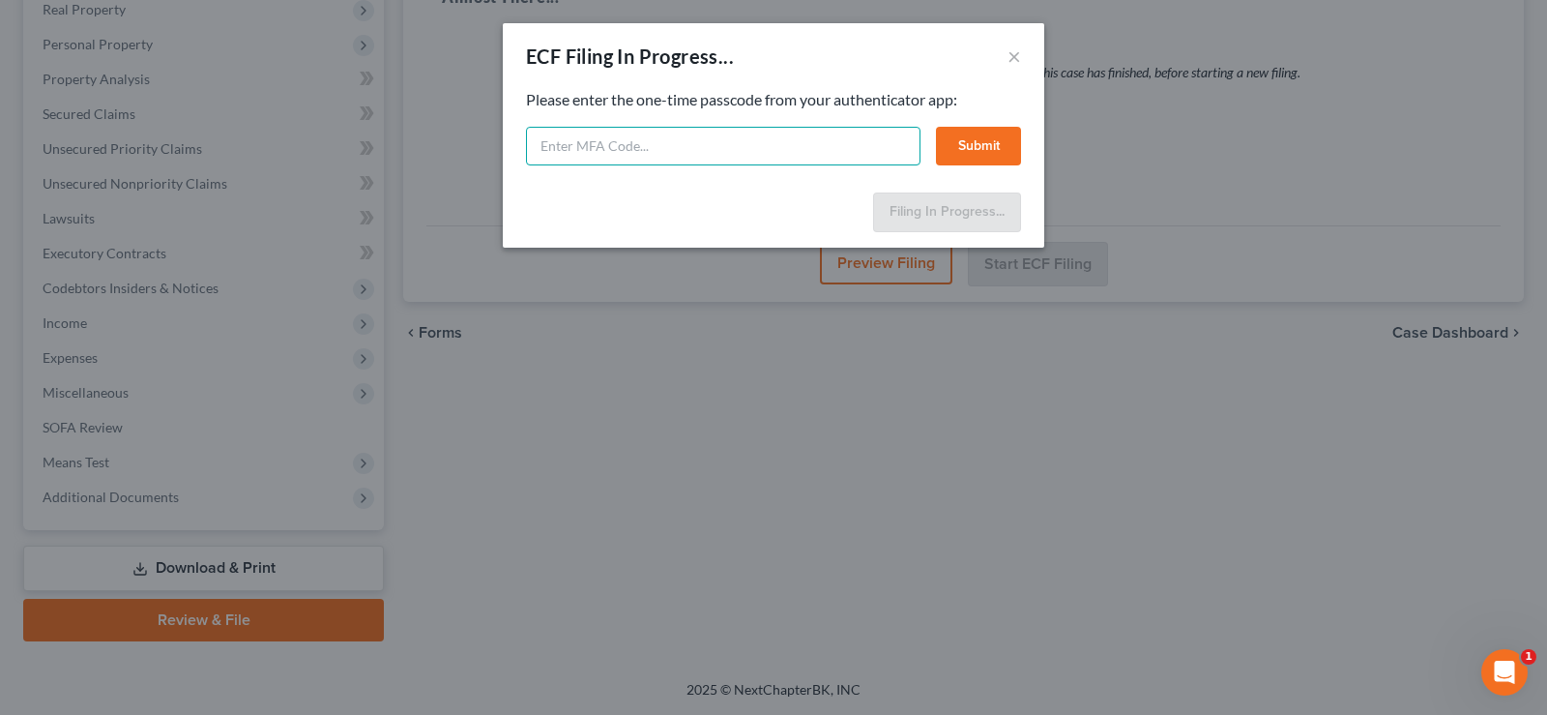
click at [683, 161] on input "text" at bounding box center [723, 146] width 395 height 39
type input "212944"
click at [978, 141] on button "Submit" at bounding box center [978, 146] width 85 height 39
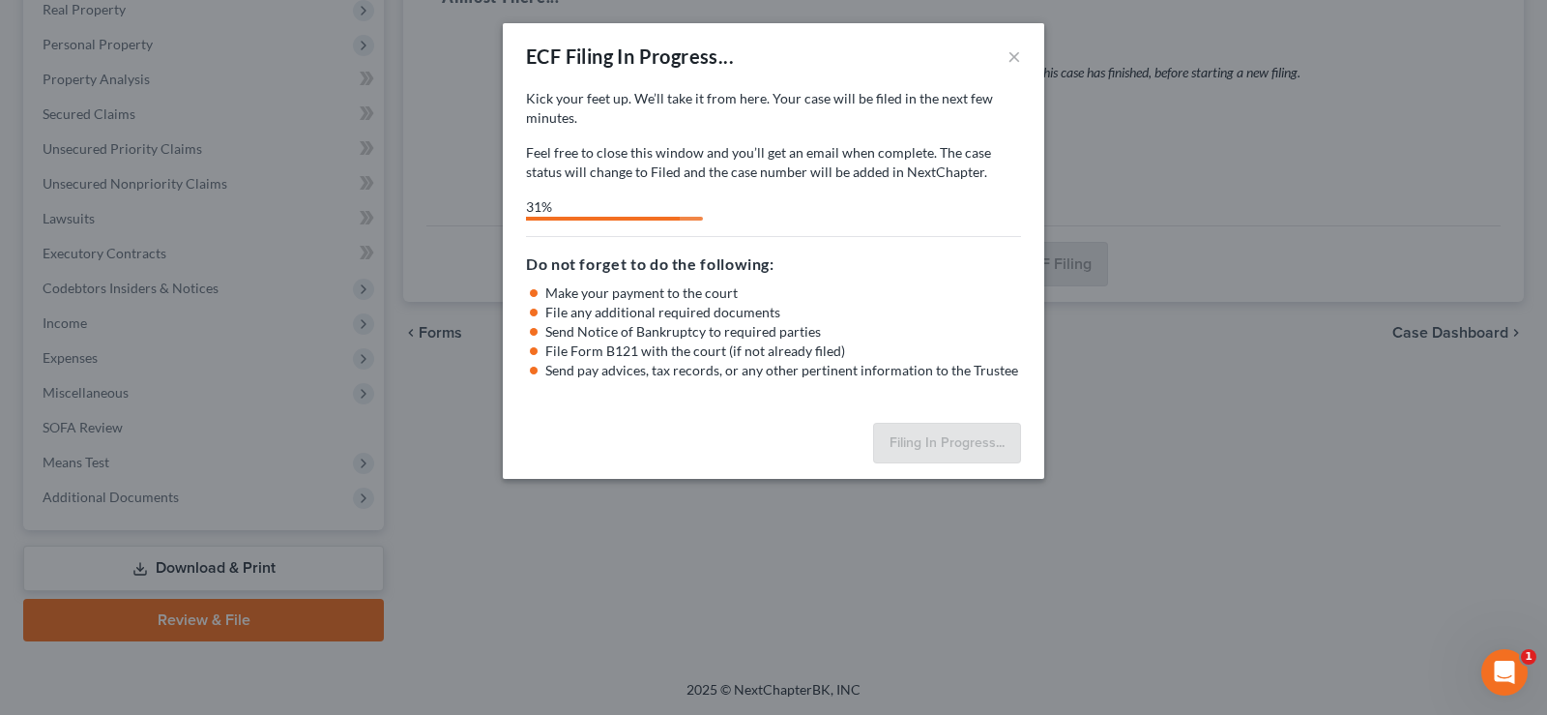
select select "3"
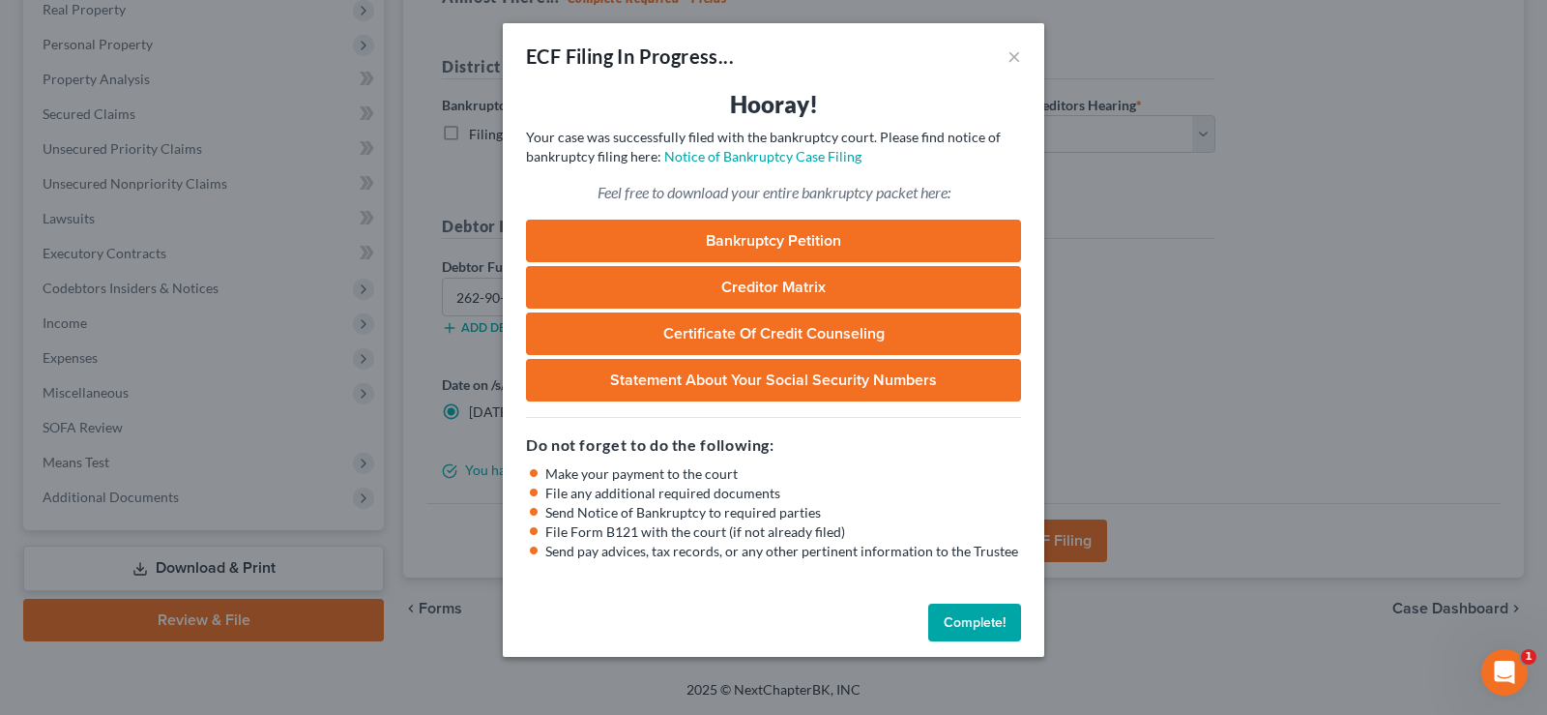
click at [971, 626] on button "Complete!" at bounding box center [974, 622] width 93 height 39
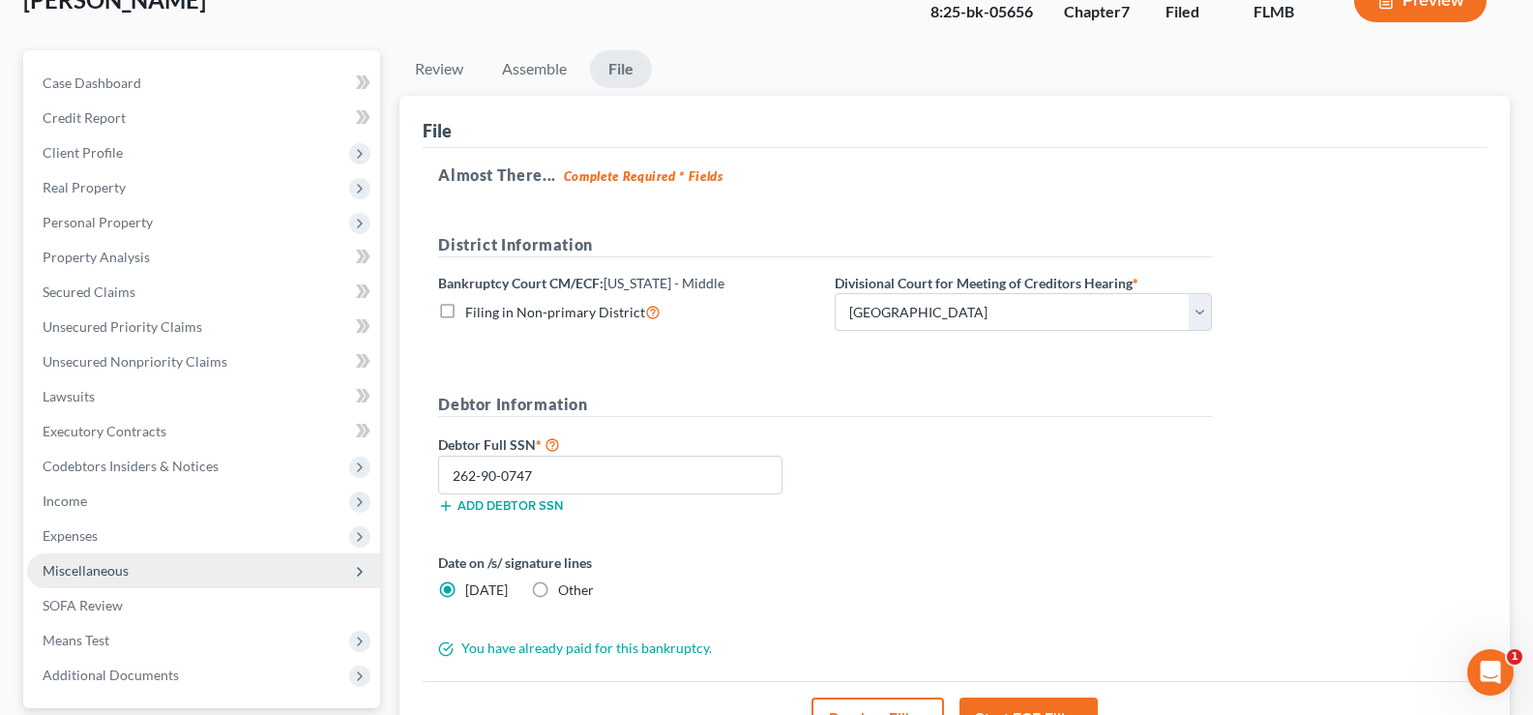
scroll to position [0, 0]
